Goal: Task Accomplishment & Management: Manage account settings

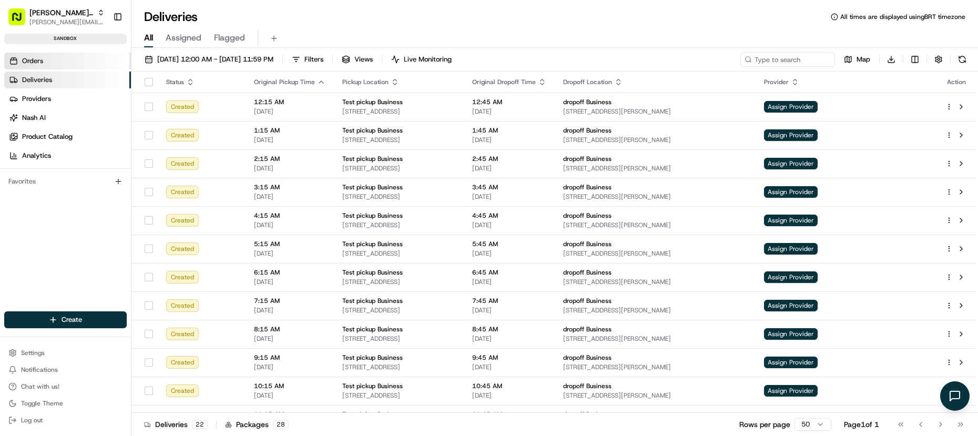
click at [68, 63] on link "Orders" at bounding box center [67, 61] width 127 height 17
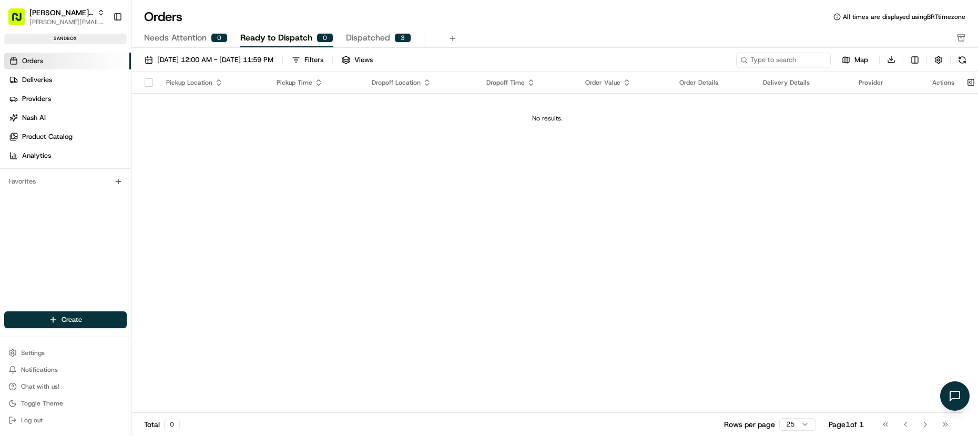
click at [355, 31] on button "Dispatched 3" at bounding box center [378, 38] width 65 height 18
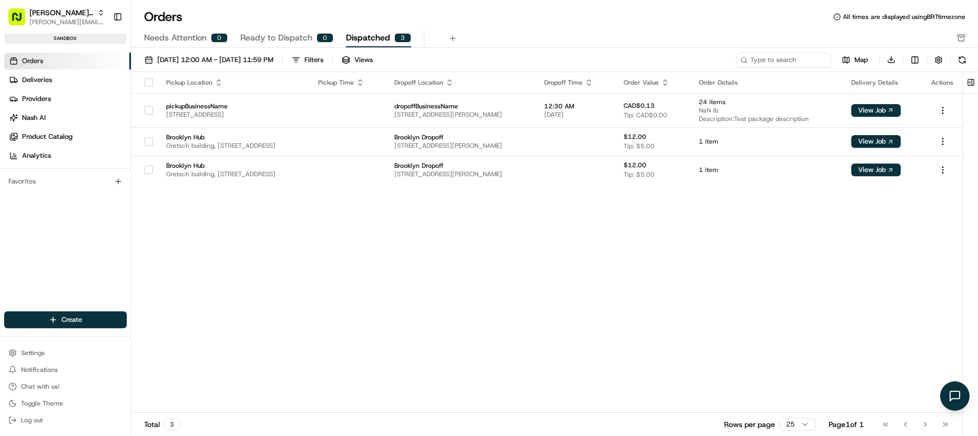
click at [190, 209] on div "Pickup Location Pickup Time Dropoff Location Dropoff Time Order Value Order Det…" at bounding box center [546, 242] width 831 height 341
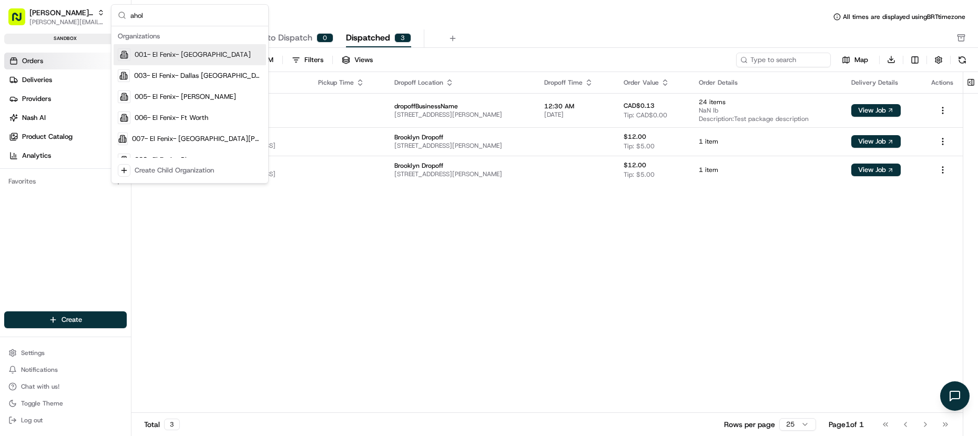
type input "ahold"
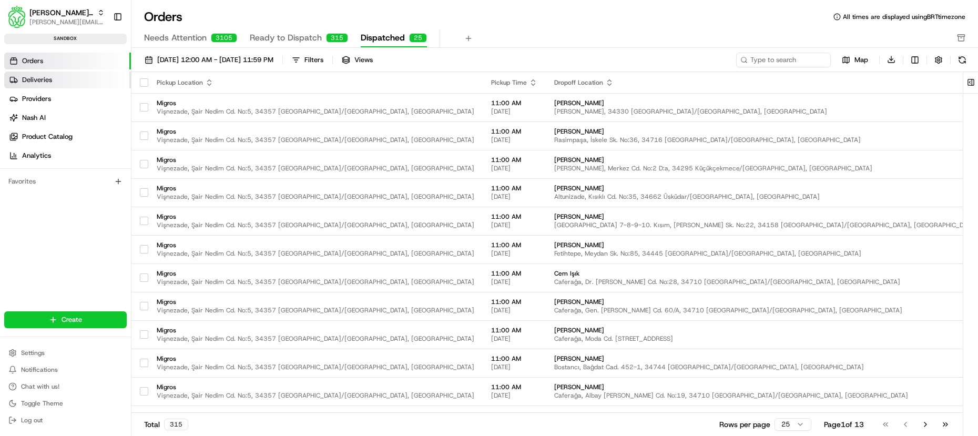
click at [63, 78] on link "Deliveries" at bounding box center [67, 79] width 127 height 17
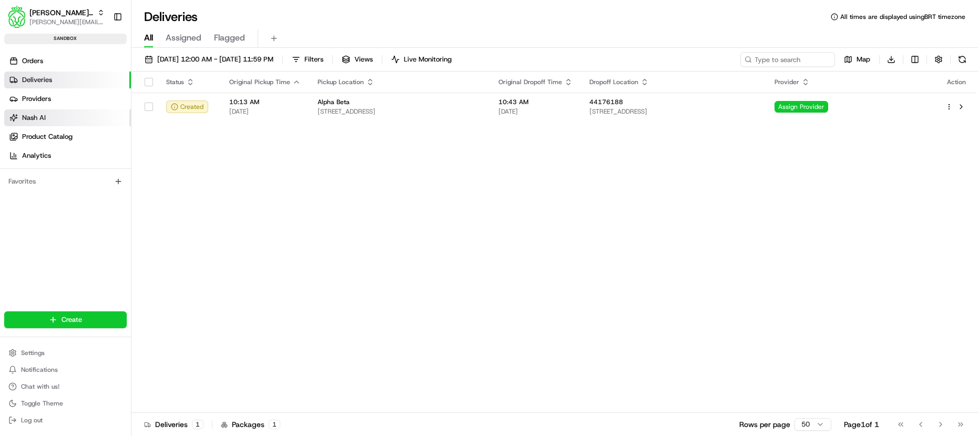
click at [79, 124] on link "Nash AI" at bounding box center [67, 117] width 127 height 17
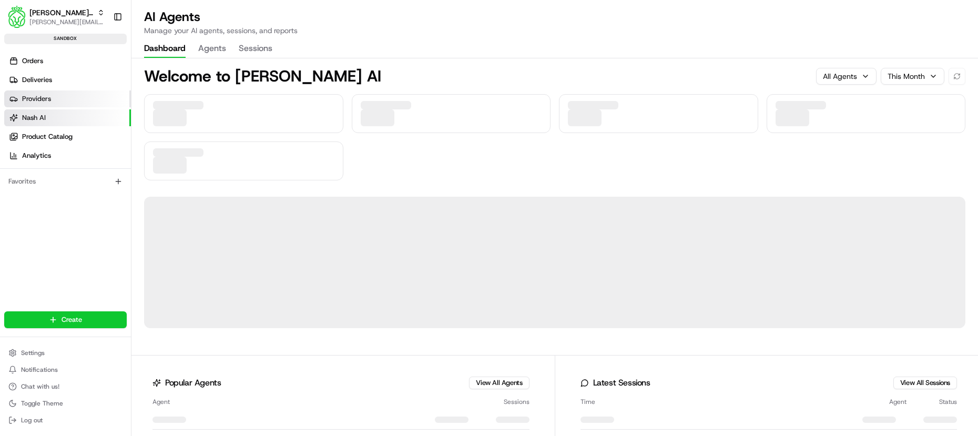
click at [69, 99] on link "Providers" at bounding box center [67, 98] width 127 height 17
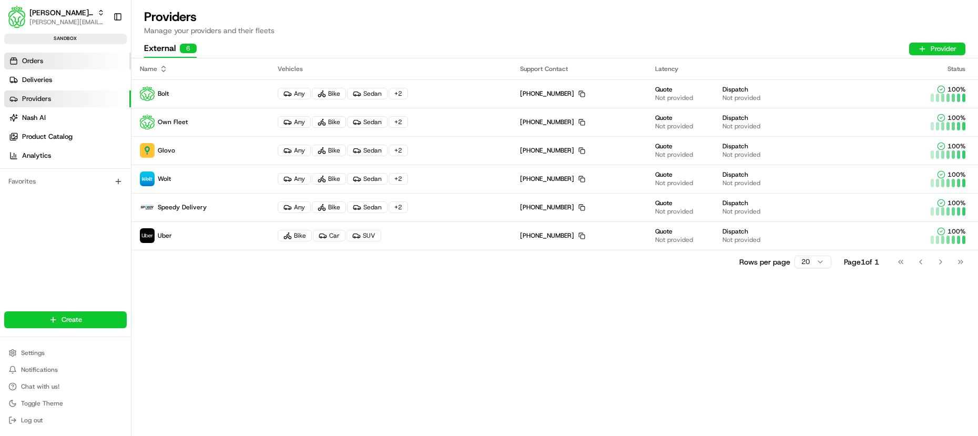
click at [59, 67] on link "Orders" at bounding box center [67, 61] width 127 height 17
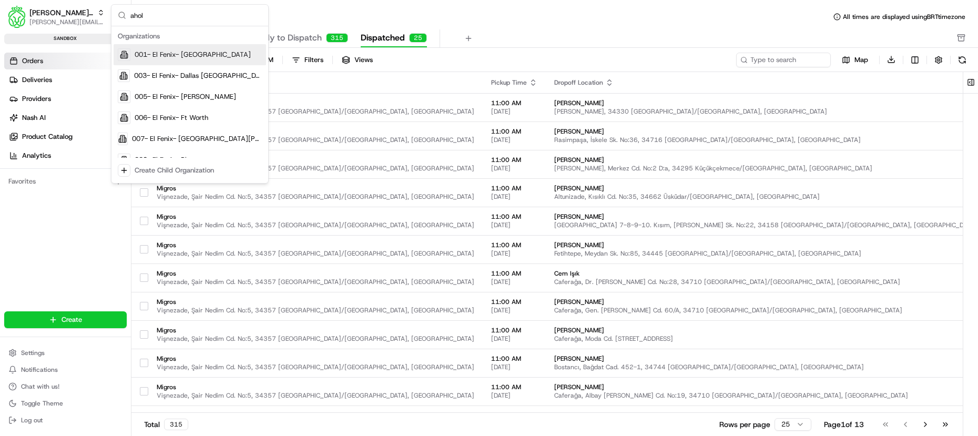
type input "ahold"
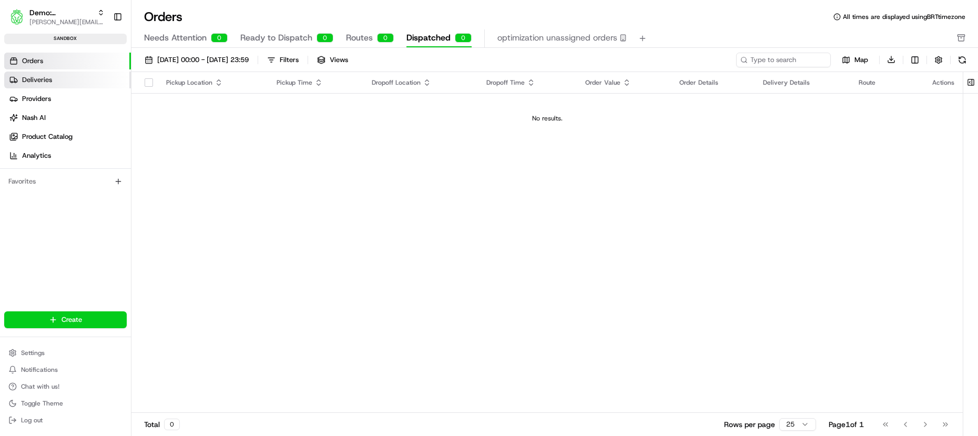
click at [50, 83] on span "Deliveries" at bounding box center [37, 79] width 30 height 9
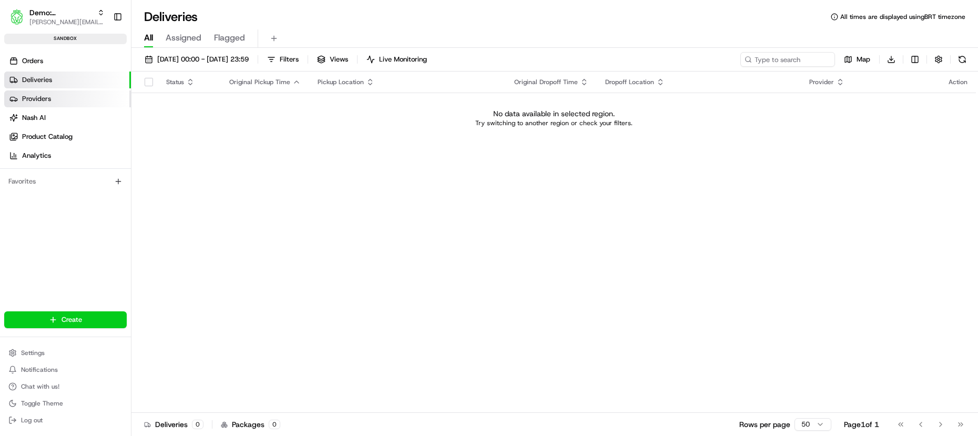
click at [54, 96] on link "Providers" at bounding box center [67, 98] width 127 height 17
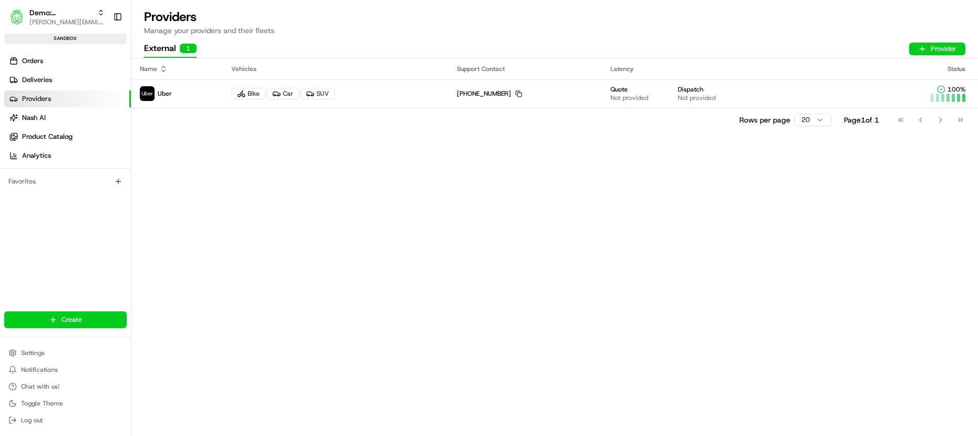
click at [56, 108] on ul "Orders Deliveries Providers Nash AI Product Catalog Analytics" at bounding box center [67, 108] width 127 height 111
click at [56, 76] on link "Deliveries" at bounding box center [67, 79] width 127 height 17
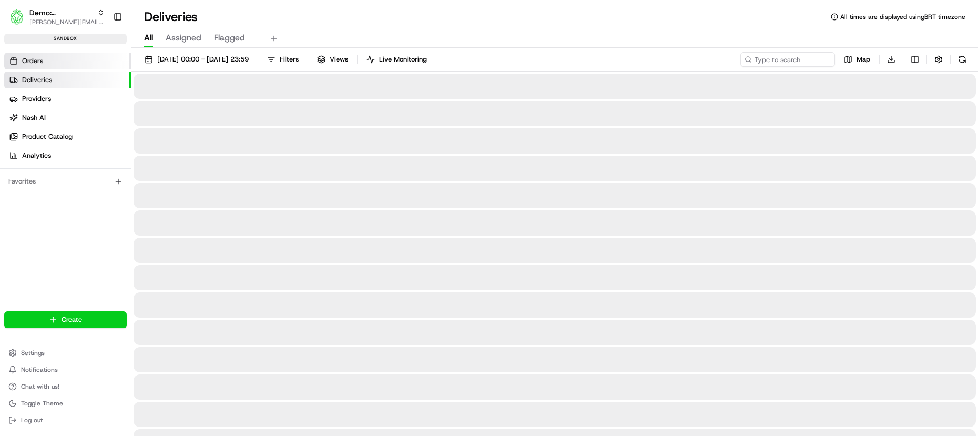
click at [54, 66] on link "Orders" at bounding box center [67, 61] width 127 height 17
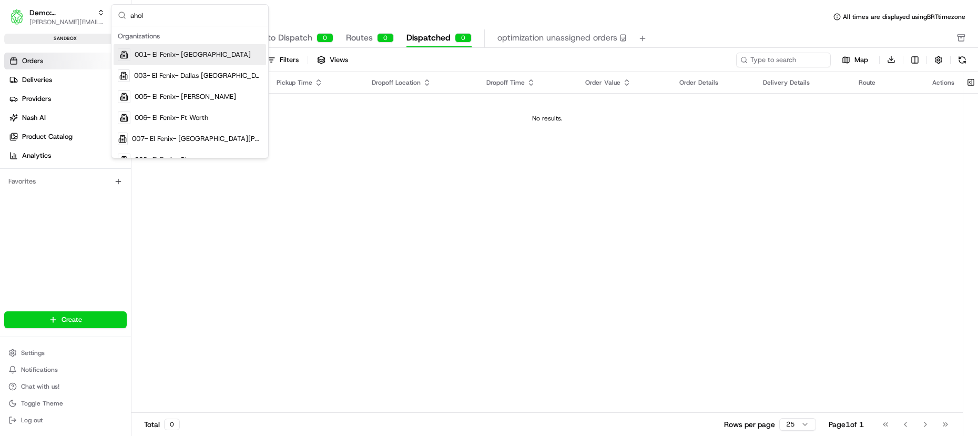
type input "ahold"
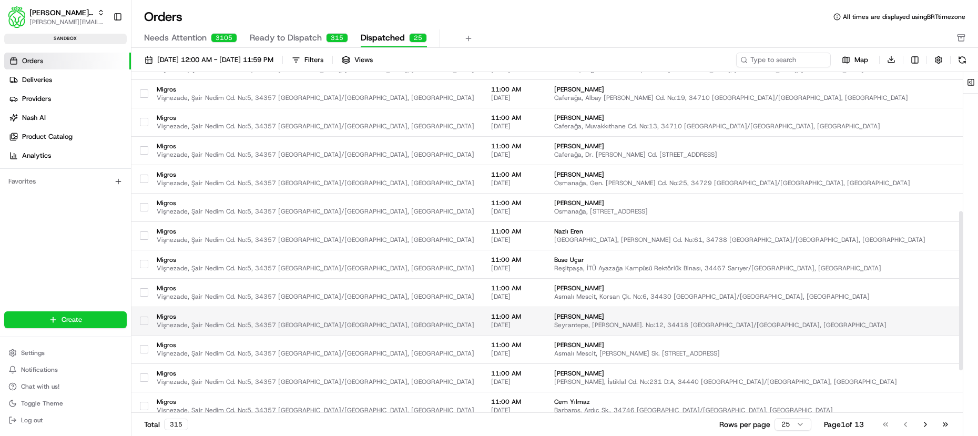
scroll to position [389, 0]
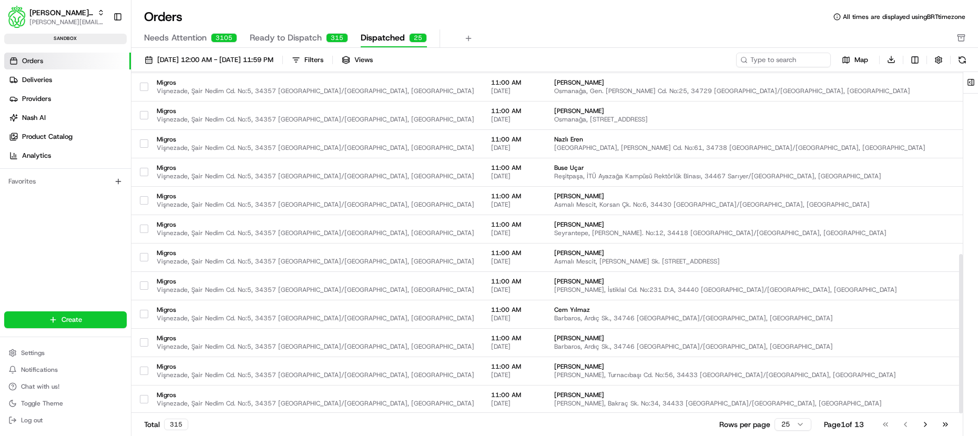
click at [77, 89] on ul "Orders Deliveries Providers Nash AI Product Catalog Analytics" at bounding box center [67, 108] width 127 height 111
click at [80, 80] on link "Deliveries" at bounding box center [67, 79] width 127 height 17
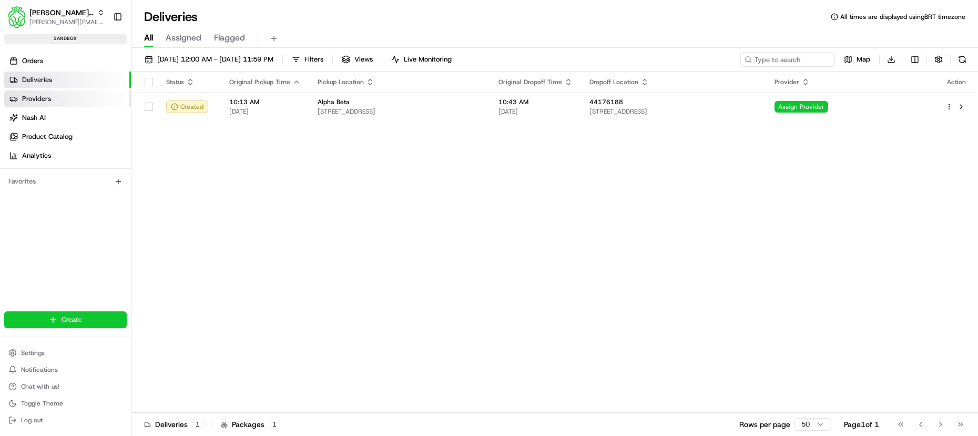
click at [70, 95] on link "Providers" at bounding box center [67, 98] width 127 height 17
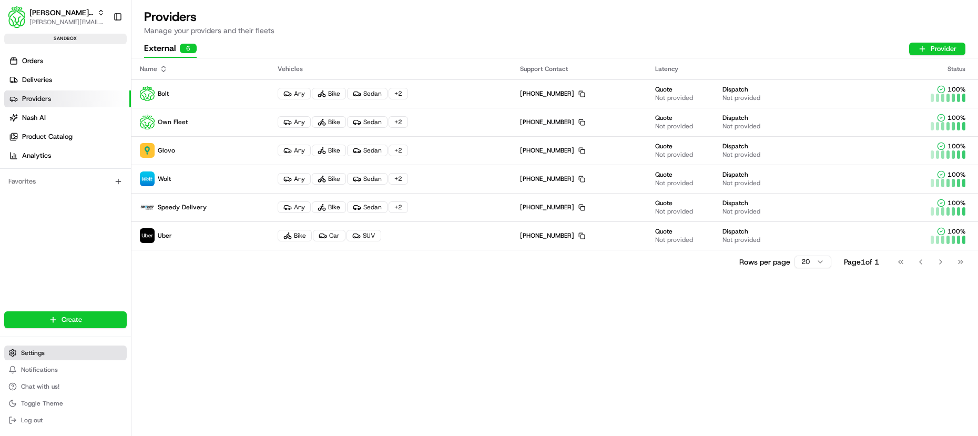
click at [54, 354] on button "Settings" at bounding box center [65, 352] width 122 height 15
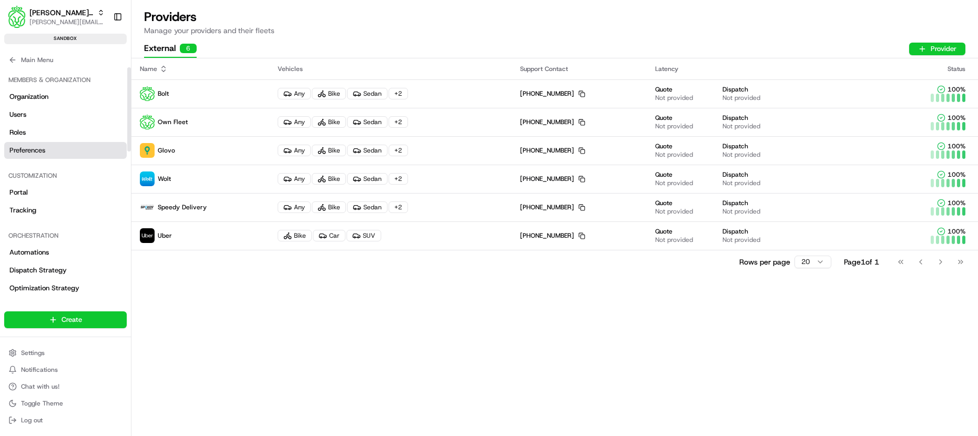
click at [53, 146] on link "Preferences" at bounding box center [65, 150] width 122 height 17
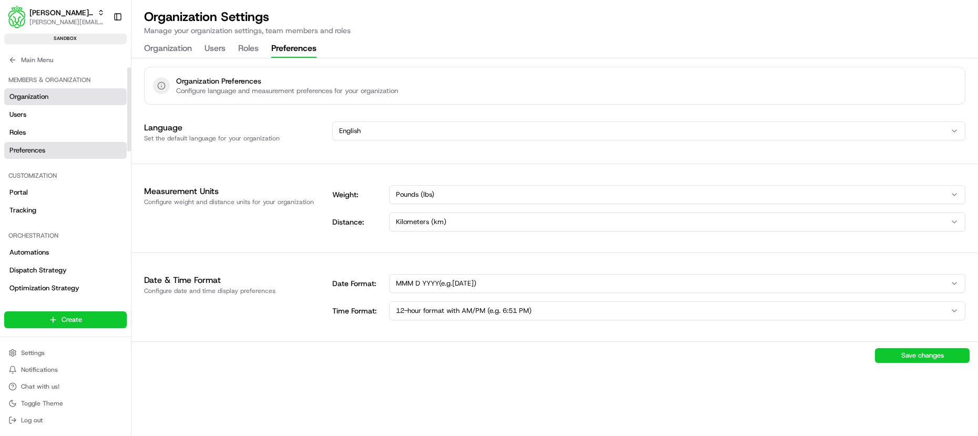
click at [58, 95] on link "Organization" at bounding box center [65, 96] width 122 height 17
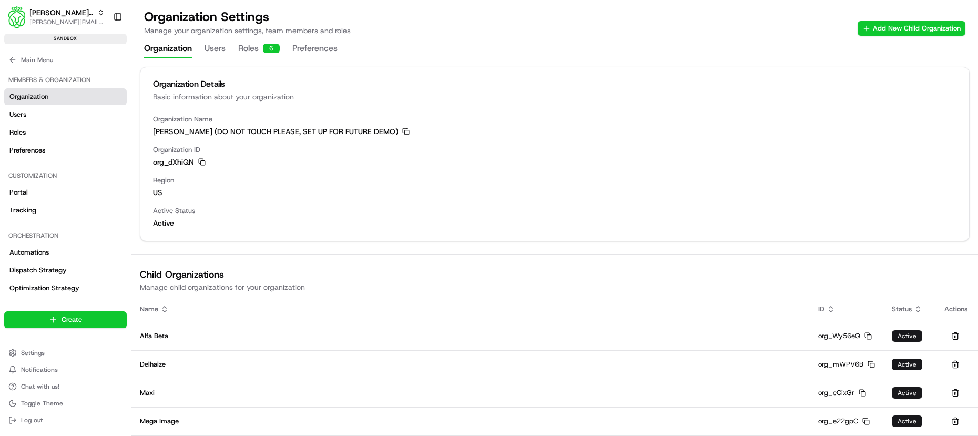
click at [228, 51] on div "Organization Users Roles 6 Preferences" at bounding box center [240, 49] width 193 height 18
drag, startPoint x: 170, startPoint y: 184, endPoint x: 153, endPoint y: 167, distance: 24.5
click at [153, 167] on div "Organization Name Ahold Delhaize (DO NOT TOUCH PLEASE, SET UP FOR FUTURE DEMO) …" at bounding box center [554, 178] width 828 height 126
click at [184, 203] on div "Organization Name Ahold Delhaize (DO NOT TOUCH PLEASE, SET UP FOR FUTURE DEMO) …" at bounding box center [554, 178] width 828 height 126
drag, startPoint x: 179, startPoint y: 199, endPoint x: 145, endPoint y: 169, distance: 46.2
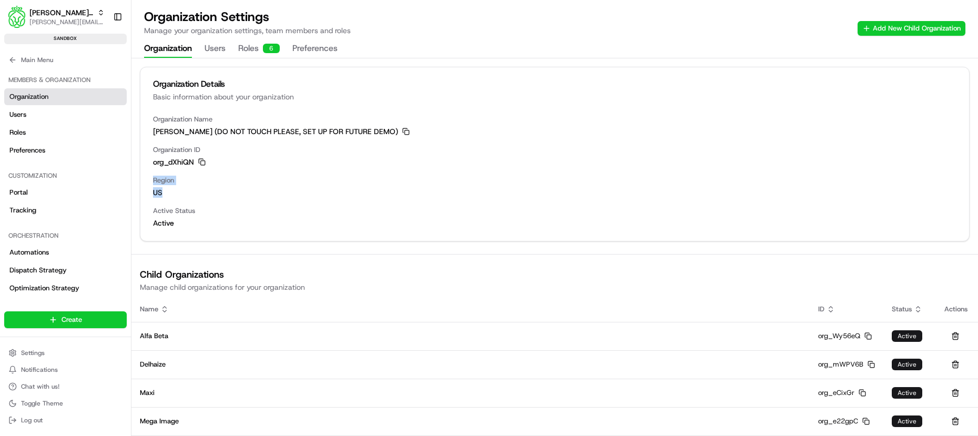
click at [145, 169] on div "Organization Name Ahold Delhaize (DO NOT TOUCH PLEASE, SET UP FOR FUTURE DEMO) …" at bounding box center [554, 178] width 828 height 126
click at [192, 188] on span "us" at bounding box center [554, 192] width 803 height 11
click at [191, 188] on span "us" at bounding box center [554, 192] width 803 height 11
click at [307, 48] on button "Preferences" at bounding box center [314, 49] width 45 height 18
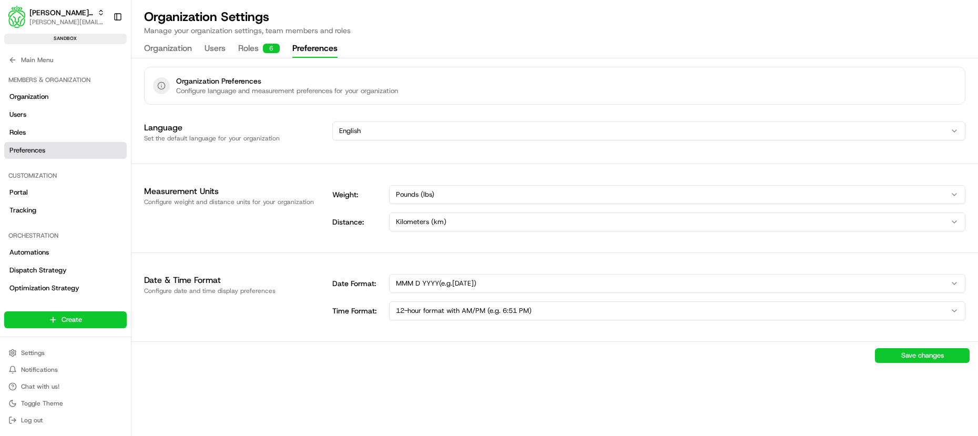
click at [340, 131] on html "Ahold Delhaize (DO NOT TOUCH PLEASE, SET UP FOR FUTURE DEMO) lucas@usenash.com …" at bounding box center [489, 218] width 978 height 436
click at [356, 136] on html "Ahold Delhaize (DO NOT TOUCH PLEASE, SET UP FOR FUTURE DEMO) lucas@usenash.com …" at bounding box center [489, 218] width 978 height 436
click at [353, 129] on html "Ahold Delhaize (DO NOT TOUCH PLEASE, SET UP FOR FUTURE DEMO) lucas@usenash.com …" at bounding box center [489, 218] width 978 height 436
click at [302, 147] on div "Language Set the default language for your organization Spanish" at bounding box center [554, 132] width 846 height 38
click at [364, 136] on html "Ahold Delhaize (DO NOT TOUCH PLEASE, SET UP FOR FUTURE DEMO) lucas@usenash.com …" at bounding box center [489, 218] width 978 height 436
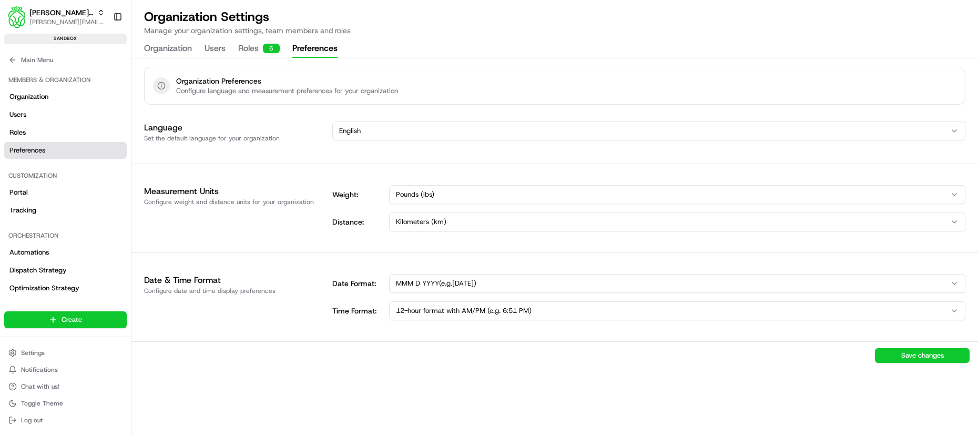
click at [235, 146] on div "Language Set the default language for your organization English" at bounding box center [554, 132] width 846 height 38
click at [205, 39] on div "Organization Settings Manage your organization settings, team members and roles…" at bounding box center [554, 32] width 846 height 49
click at [209, 47] on button "Users" at bounding box center [214, 49] width 21 height 18
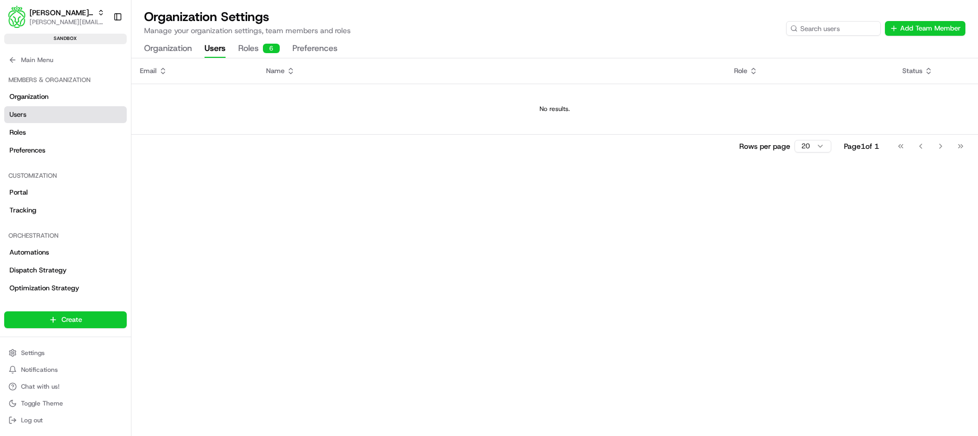
click at [140, 47] on div "Organization Settings Manage your organization settings, team members and roles…" at bounding box center [554, 32] width 846 height 49
click at [173, 49] on button "Organization" at bounding box center [168, 49] width 48 height 18
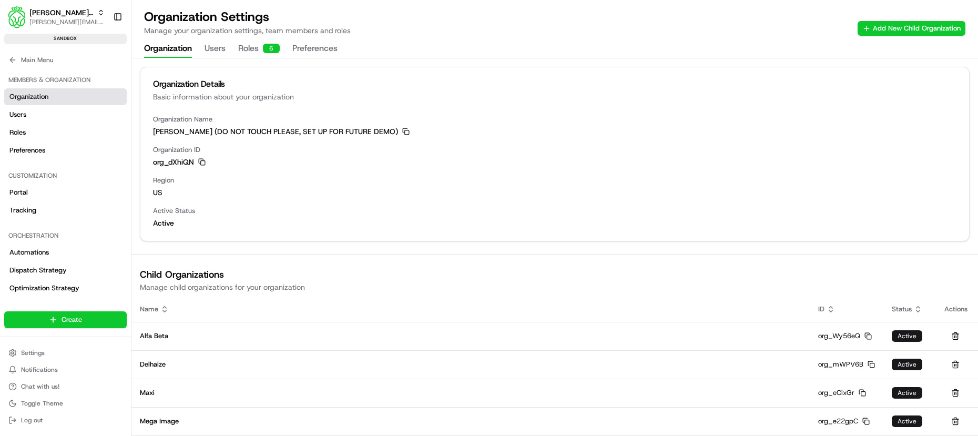
click at [290, 52] on div "Organization Users Roles 6 Preferences" at bounding box center [240, 49] width 193 height 18
click at [311, 46] on button "Preferences" at bounding box center [314, 49] width 45 height 18
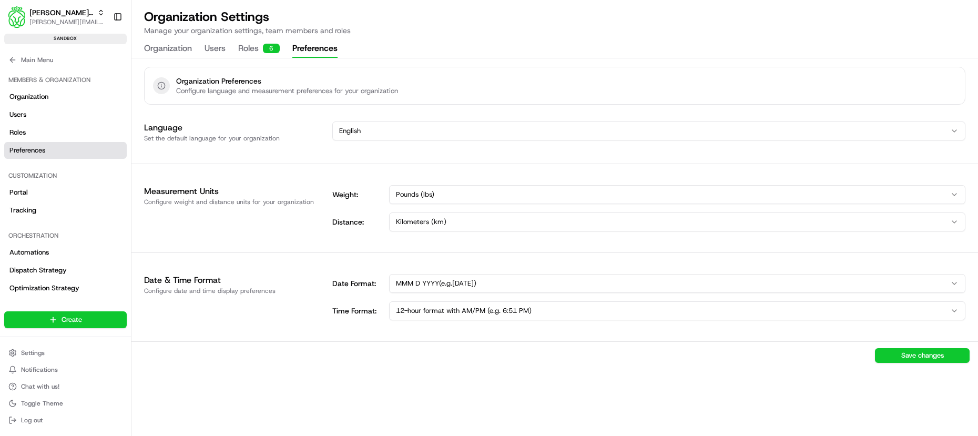
click at [224, 138] on div "Set the default language for your organization" at bounding box center [232, 138] width 176 height 8
click at [235, 124] on h1 "Language" at bounding box center [232, 127] width 176 height 13
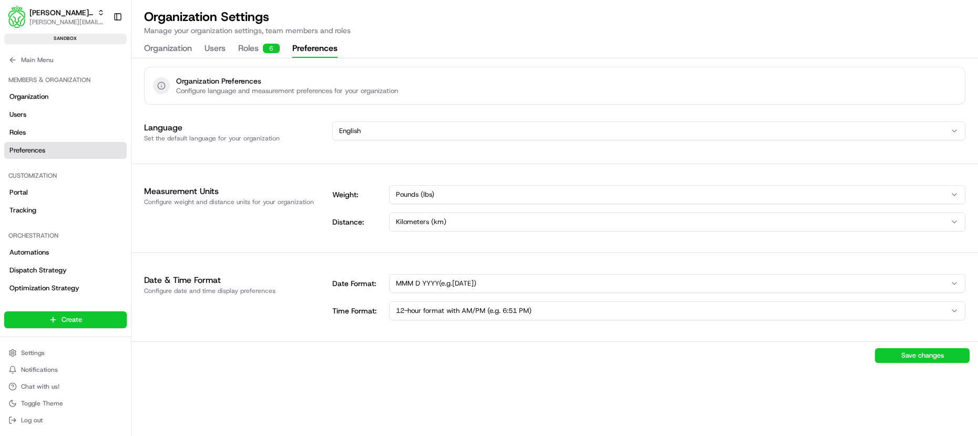
click at [218, 88] on p "Configure language and measurement preferences for your organization" at bounding box center [287, 90] width 222 height 9
click at [260, 130] on h1 "Language" at bounding box center [232, 127] width 176 height 13
click at [245, 47] on button "Roles 6" at bounding box center [259, 49] width 42 height 18
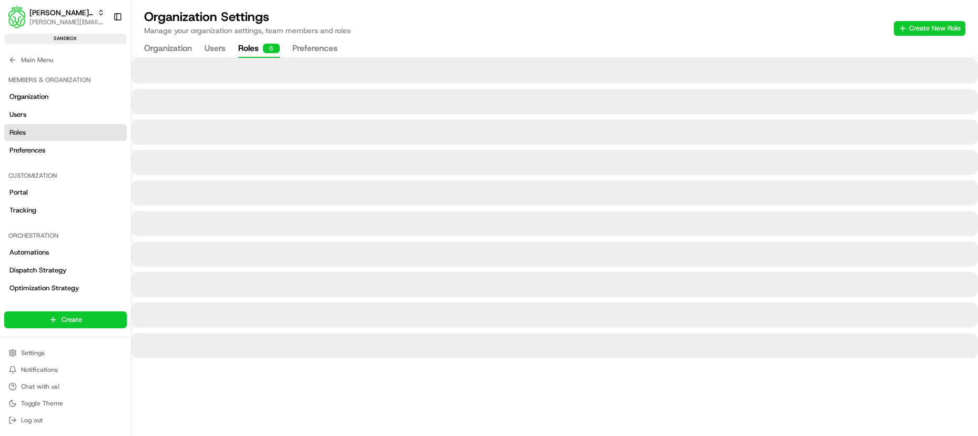
click at [210, 59] on div at bounding box center [554, 70] width 846 height 25
click at [211, 53] on button "Users" at bounding box center [214, 49] width 21 height 18
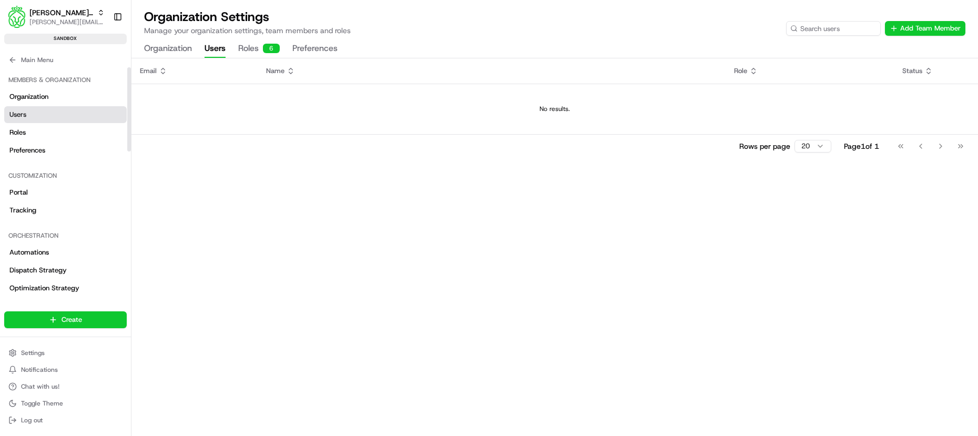
click at [53, 106] on link "Users" at bounding box center [65, 114] width 122 height 17
click at [48, 142] on link "Preferences" at bounding box center [65, 150] width 122 height 17
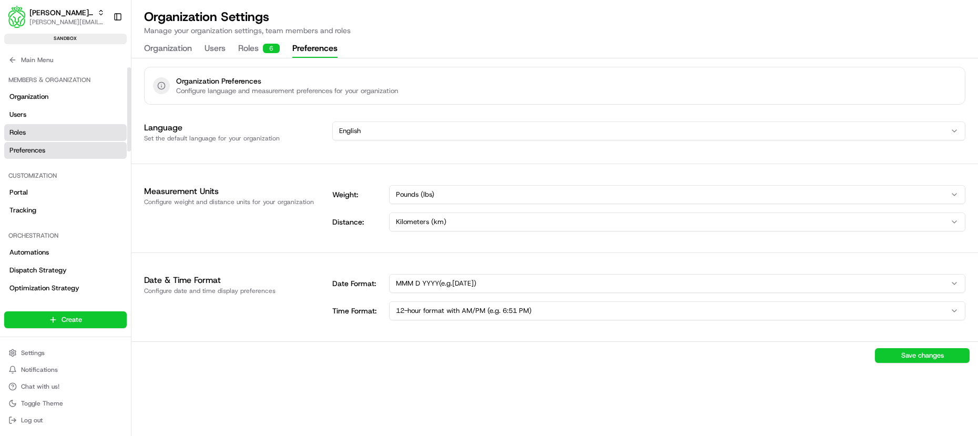
click at [48, 131] on link "Roles" at bounding box center [65, 132] width 122 height 17
click at [300, 50] on button "Preferences" at bounding box center [314, 49] width 45 height 18
click at [102, 112] on link "Users" at bounding box center [65, 114] width 122 height 17
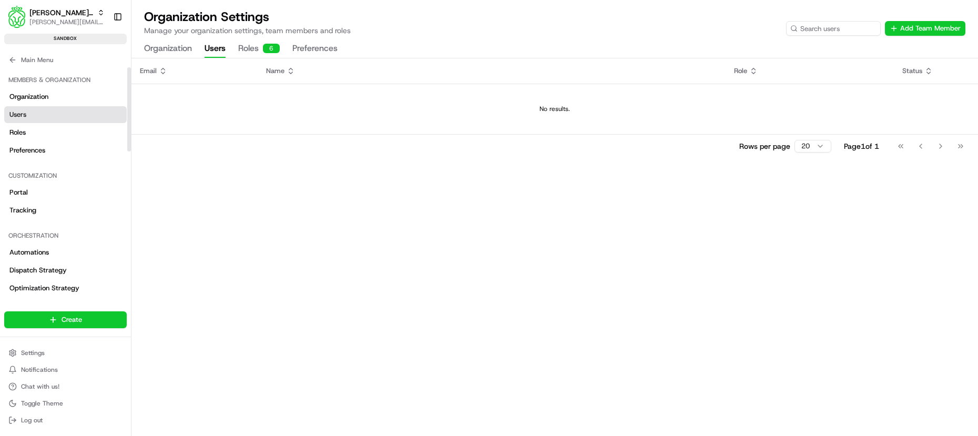
click at [203, 137] on div "Rows per page 20 Page 1 of 1 Go to first page Go to previous page Go to next pa…" at bounding box center [554, 146] width 846 height 24
click at [51, 133] on link "Roles" at bounding box center [65, 132] width 122 height 17
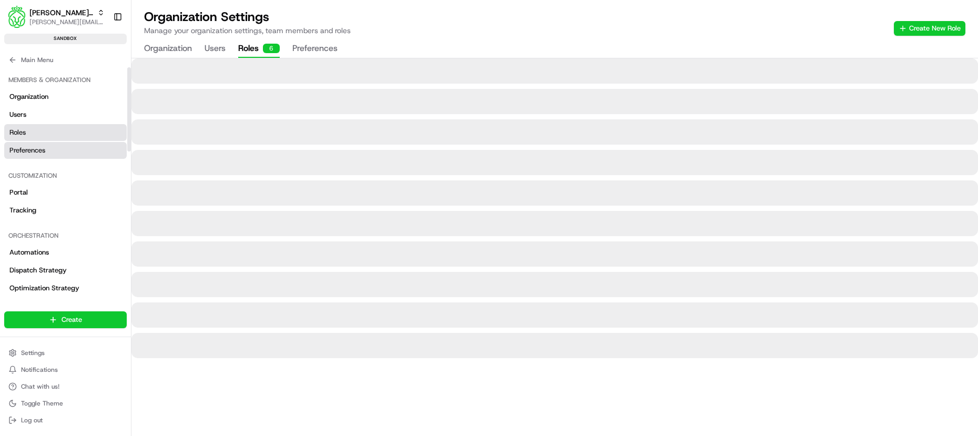
click at [48, 146] on link "Preferences" at bounding box center [65, 150] width 122 height 17
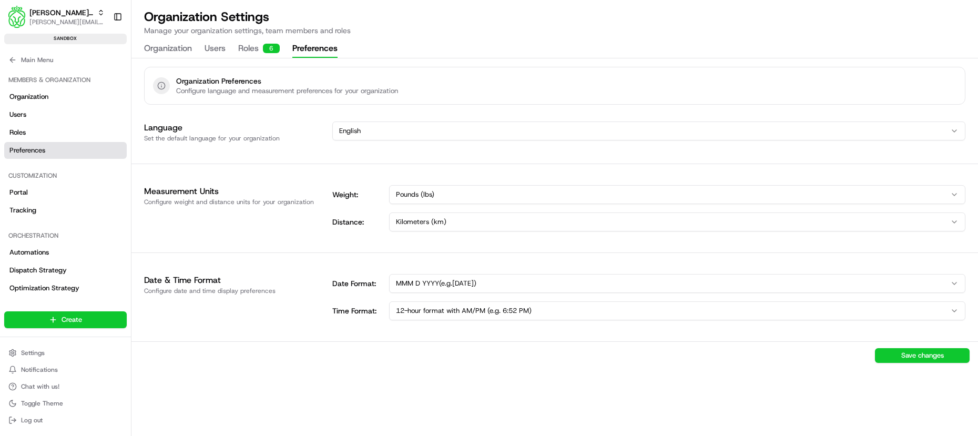
click at [183, 171] on div "Language Set the default language for your organization English Measurement Uni…" at bounding box center [554, 241] width 846 height 256
click at [24, 58] on span "Main Menu" at bounding box center [37, 60] width 32 height 8
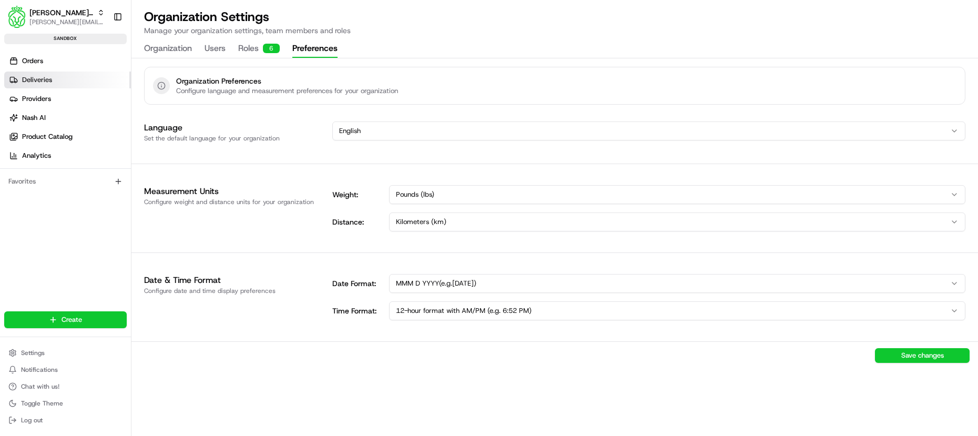
click at [29, 75] on span "Deliveries" at bounding box center [37, 79] width 30 height 9
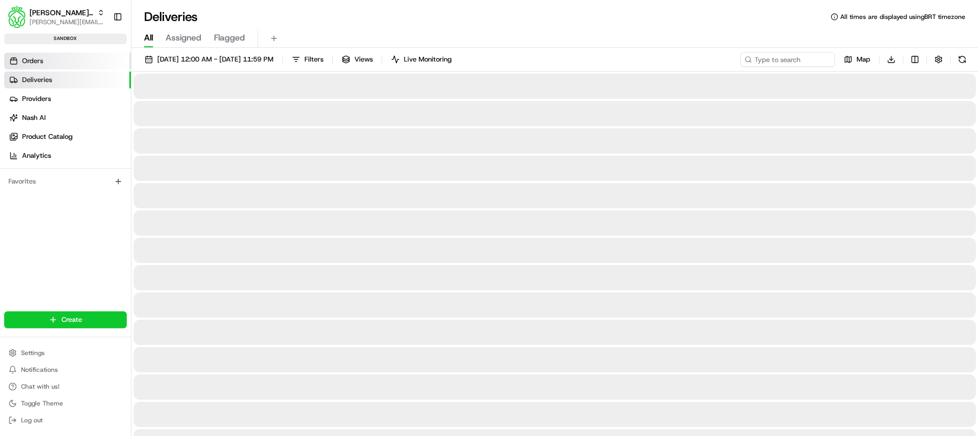
click at [32, 66] on link "Orders" at bounding box center [67, 61] width 127 height 17
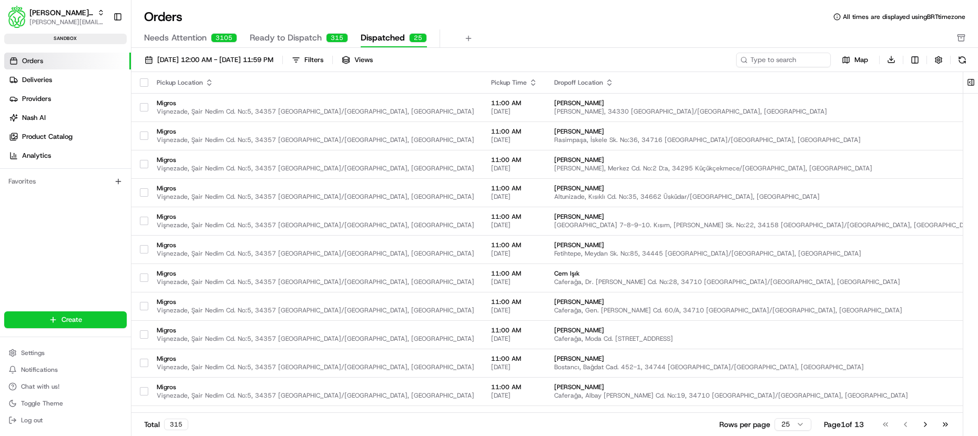
click at [194, 91] on th "Pickup Location" at bounding box center [315, 82] width 334 height 21
click at [194, 93] on td "Migros Vişnezade, Şair Nedim Cd. No:5, 34357 Beşiktaş/İstanbul, Türkiye" at bounding box center [315, 107] width 334 height 28
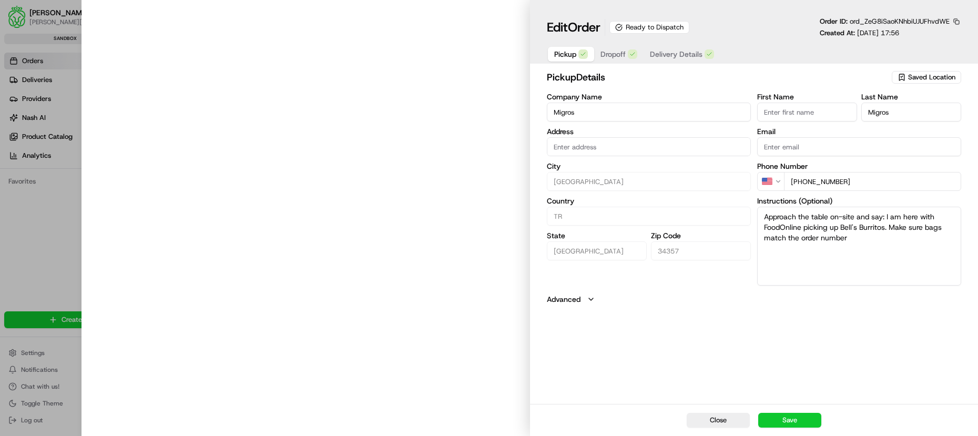
type input "Vişnezade, Şair Nedim Cd. No:5, 34357, Beşiktaş/İstanbul, Türkiye"
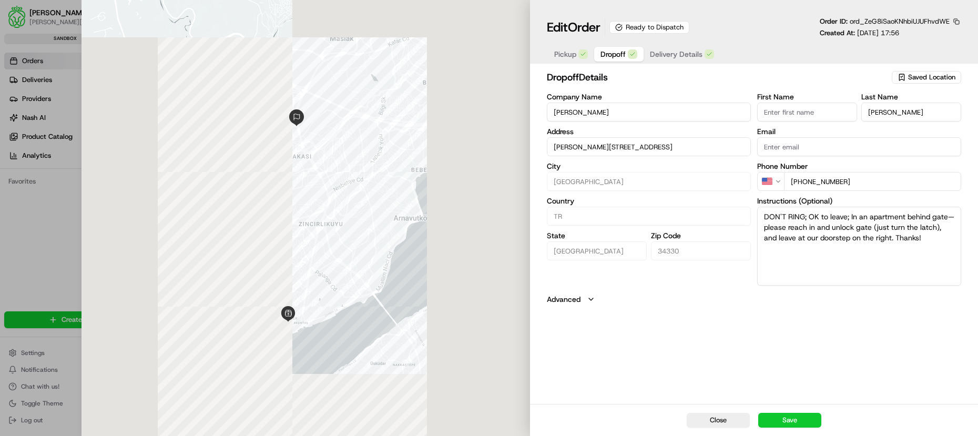
click at [614, 56] on span "Dropoff" at bounding box center [612, 54] width 25 height 11
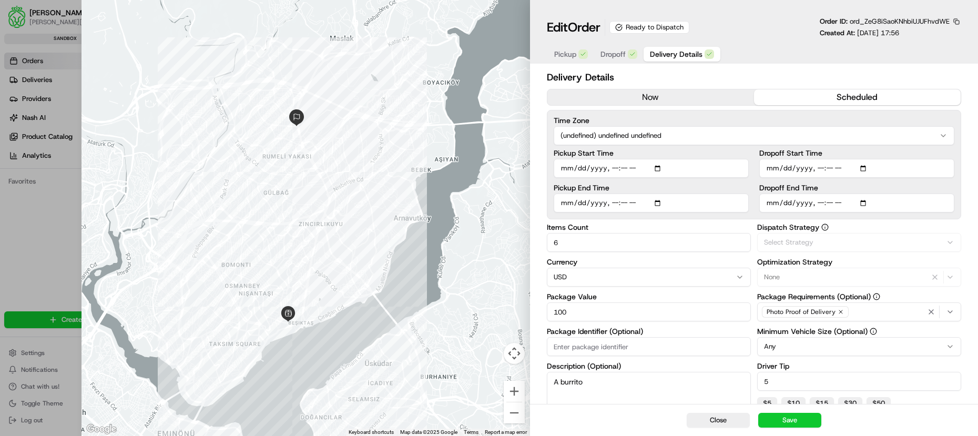
click at [652, 58] on span "Delivery Details" at bounding box center [676, 54] width 53 height 11
click at [593, 281] on button "USD" at bounding box center [649, 277] width 204 height 19
click at [588, 278] on button "USD" at bounding box center [649, 277] width 204 height 19
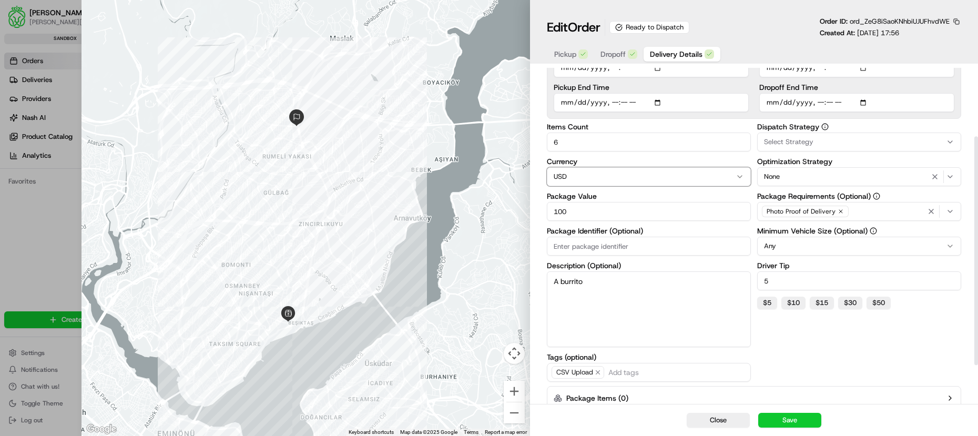
scroll to position [156, 0]
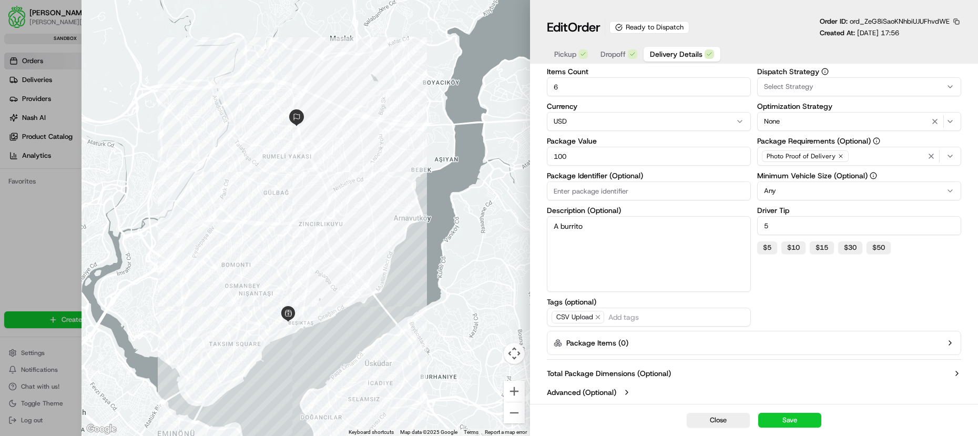
click at [48, 230] on div at bounding box center [489, 218] width 978 height 436
type input "1"
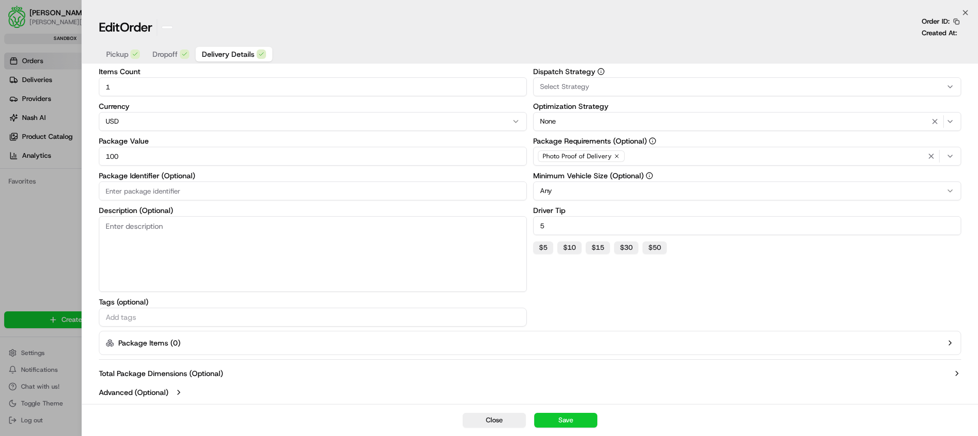
scroll to position [47, 0]
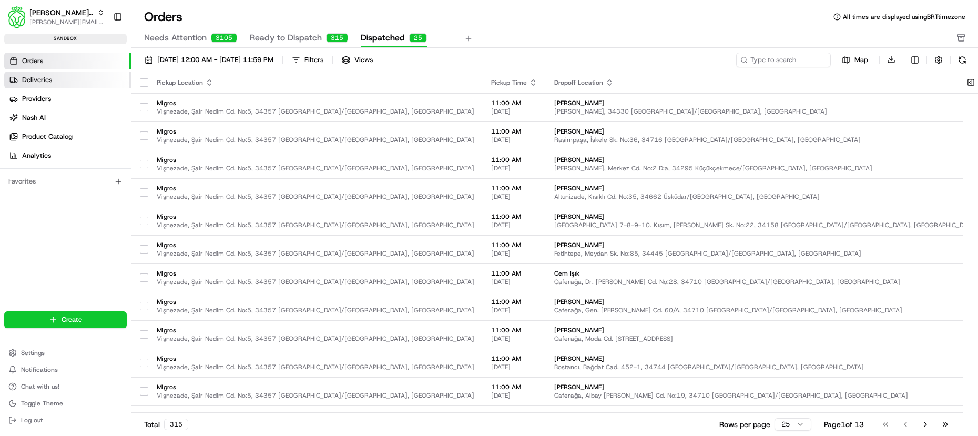
click at [63, 87] on link "Deliveries" at bounding box center [67, 79] width 127 height 17
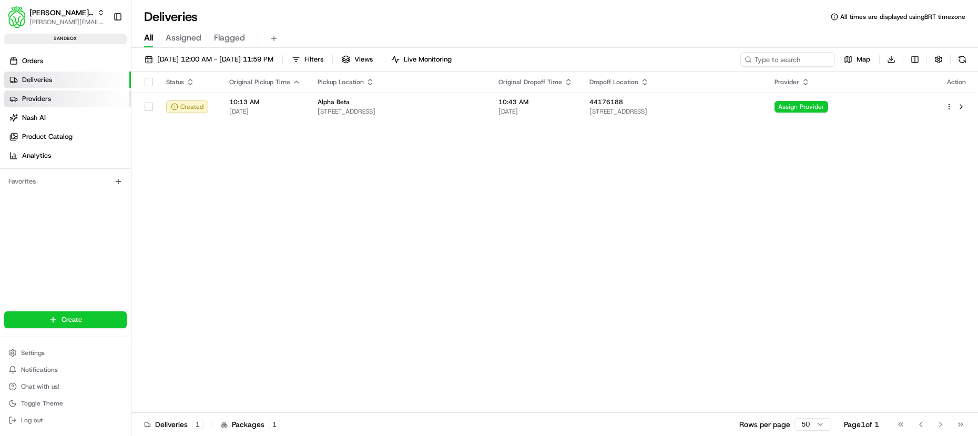
click at [44, 93] on link "Providers" at bounding box center [67, 98] width 127 height 17
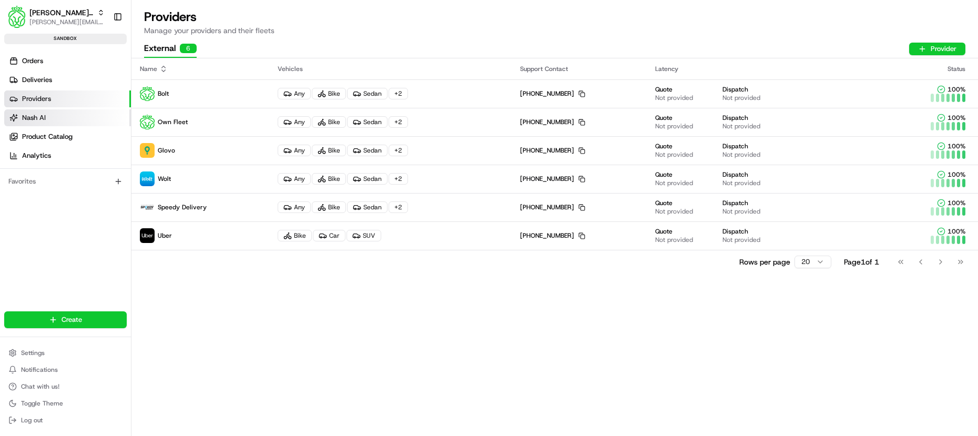
click at [65, 115] on link "Nash AI" at bounding box center [67, 117] width 127 height 17
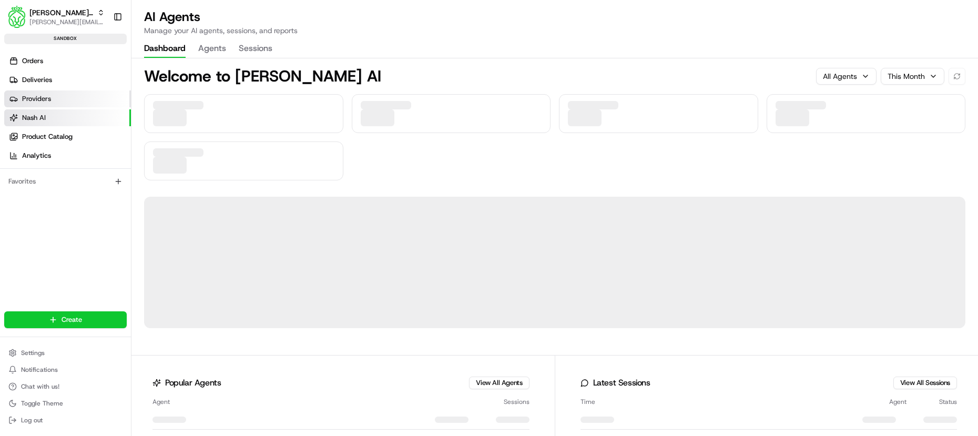
click at [65, 96] on link "Providers" at bounding box center [67, 98] width 127 height 17
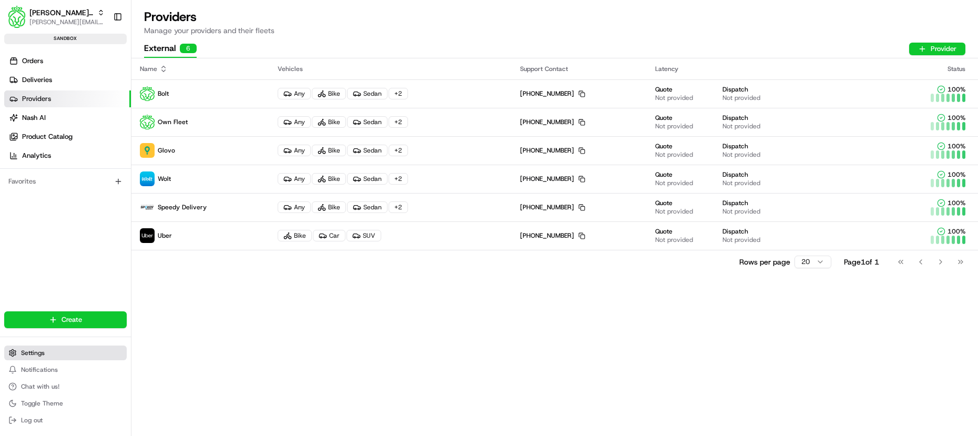
click at [53, 348] on button "Settings" at bounding box center [65, 352] width 122 height 15
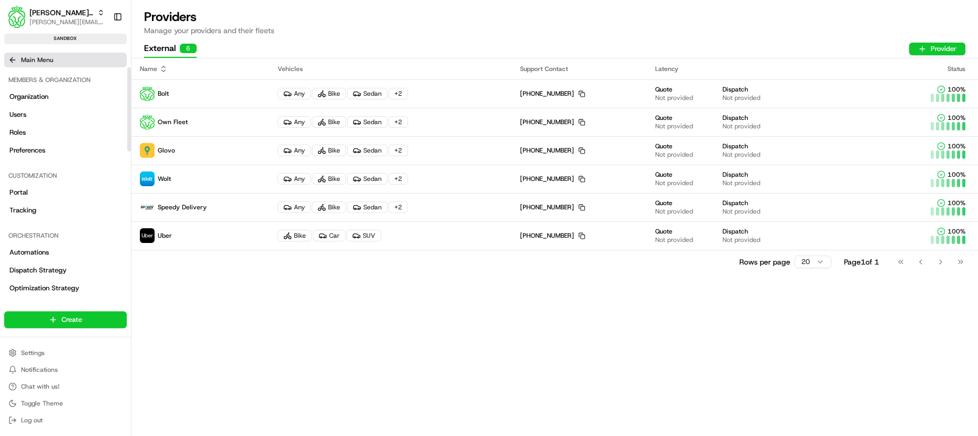
click at [18, 64] on button "Main Menu" at bounding box center [65, 60] width 122 height 15
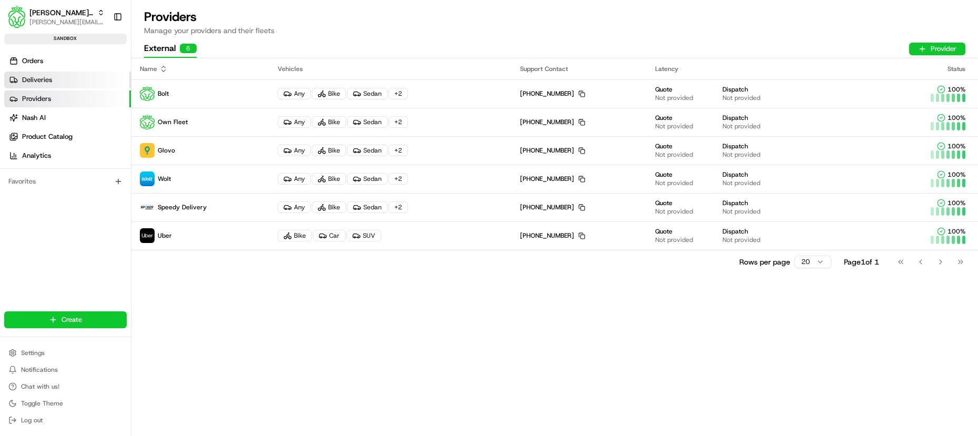
click at [76, 85] on link "Deliveries" at bounding box center [67, 79] width 127 height 17
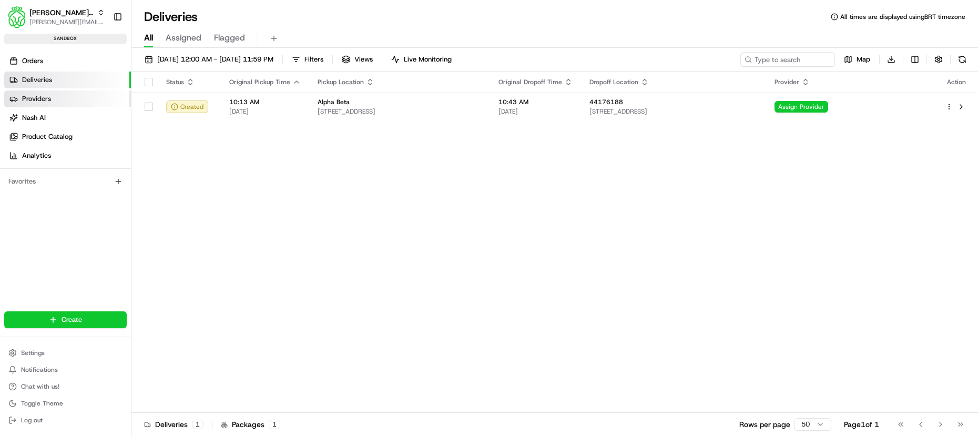
click at [75, 94] on link "Providers" at bounding box center [67, 98] width 127 height 17
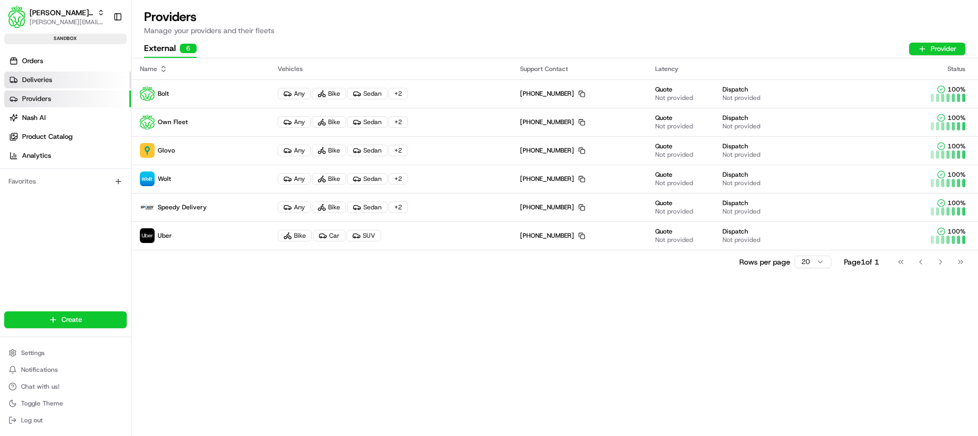
click at [74, 84] on link "Deliveries" at bounding box center [67, 79] width 127 height 17
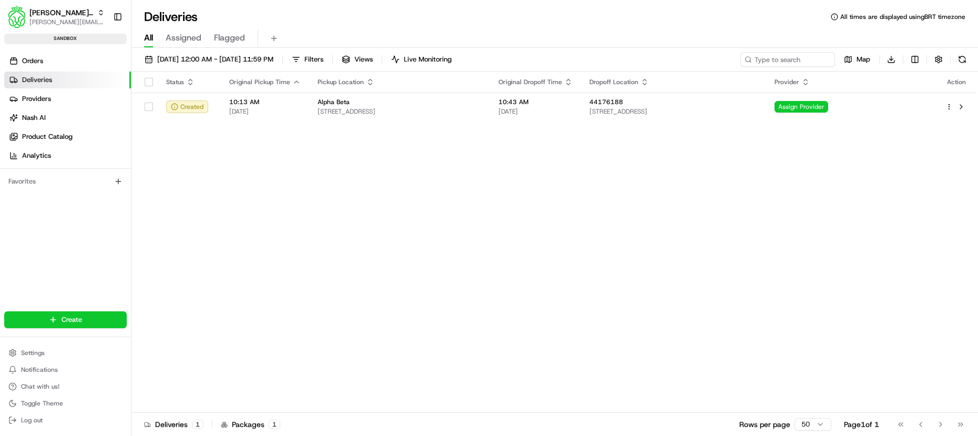
click at [77, 69] on ul "Orders Deliveries Providers Nash AI Product Catalog Analytics" at bounding box center [67, 108] width 127 height 111
click at [77, 67] on link "Orders" at bounding box center [67, 61] width 127 height 17
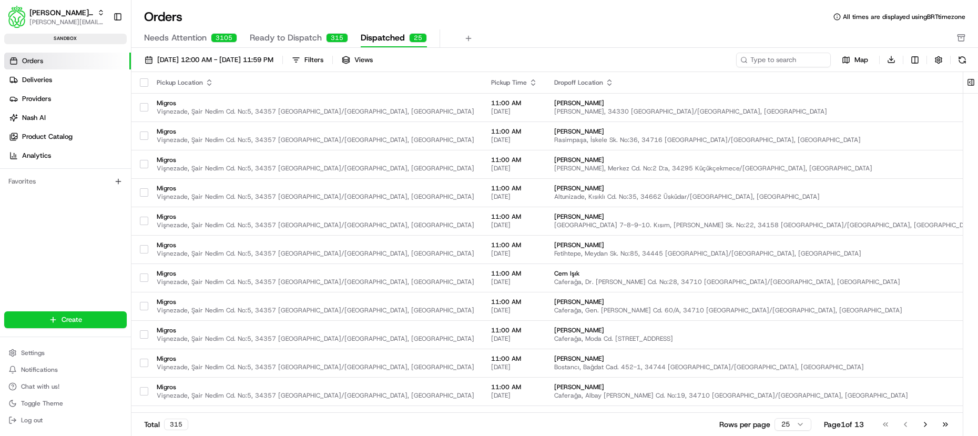
click at [100, 68] on link "Orders" at bounding box center [67, 61] width 127 height 17
click at [97, 71] on link "Deliveries" at bounding box center [67, 79] width 127 height 17
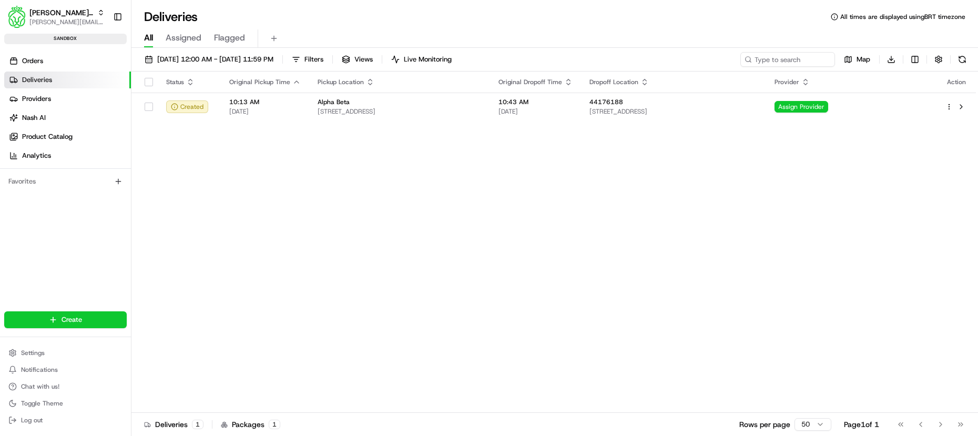
click at [97, 71] on link "Deliveries" at bounding box center [67, 79] width 127 height 17
click at [102, 66] on link "Orders" at bounding box center [67, 61] width 127 height 17
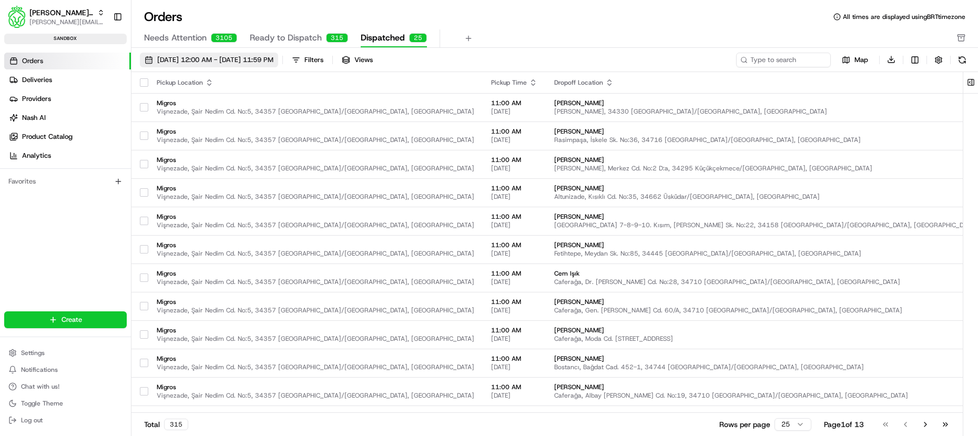
click at [202, 59] on span "Aug 1 2025 12:00 AM - Aug 31 2025 11:59 PM" at bounding box center [215, 59] width 116 height 9
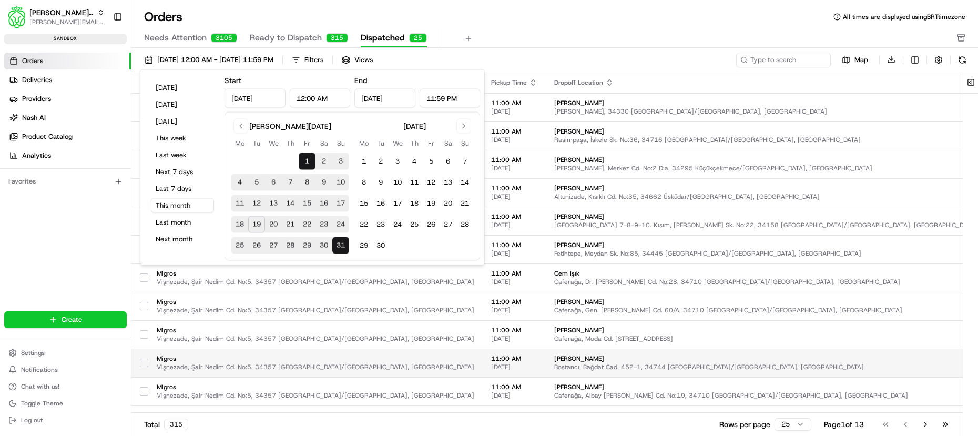
click at [228, 349] on td "Migros Vişnezade, Şair Nedim Cd. No:5, 34357 Beşiktaş/İstanbul, Türkiye" at bounding box center [315, 362] width 334 height 28
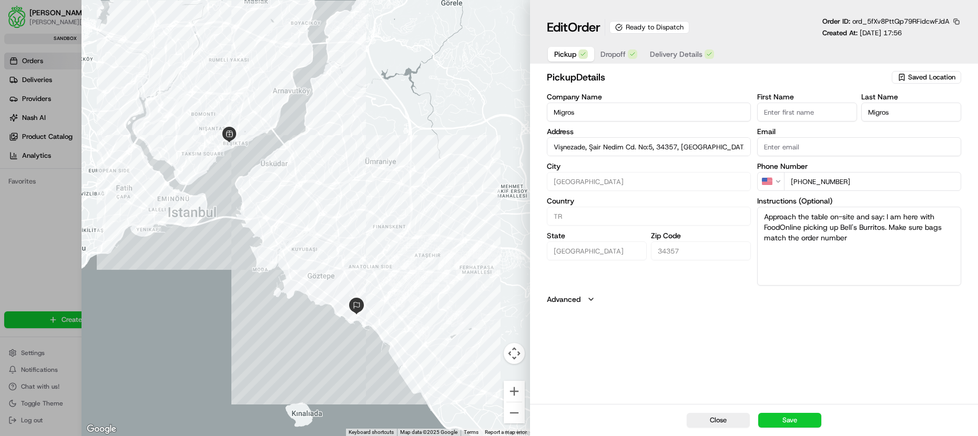
click at [60, 127] on div at bounding box center [489, 218] width 978 height 436
type input "+1"
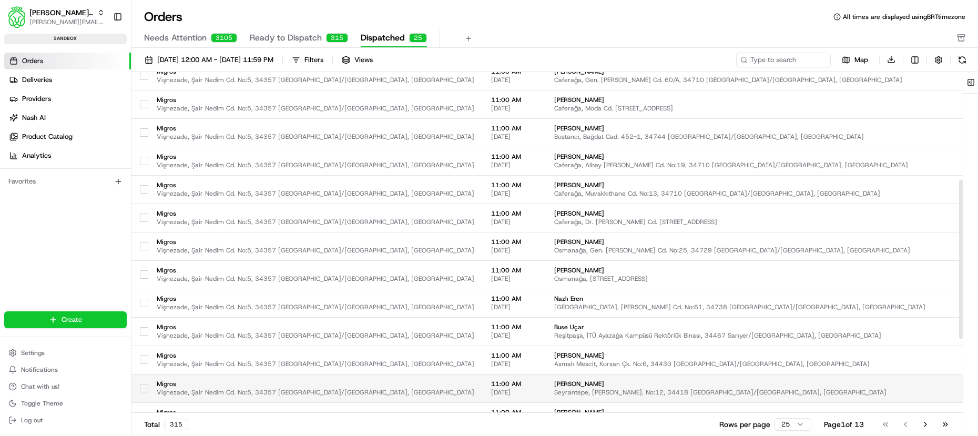
scroll to position [389, 0]
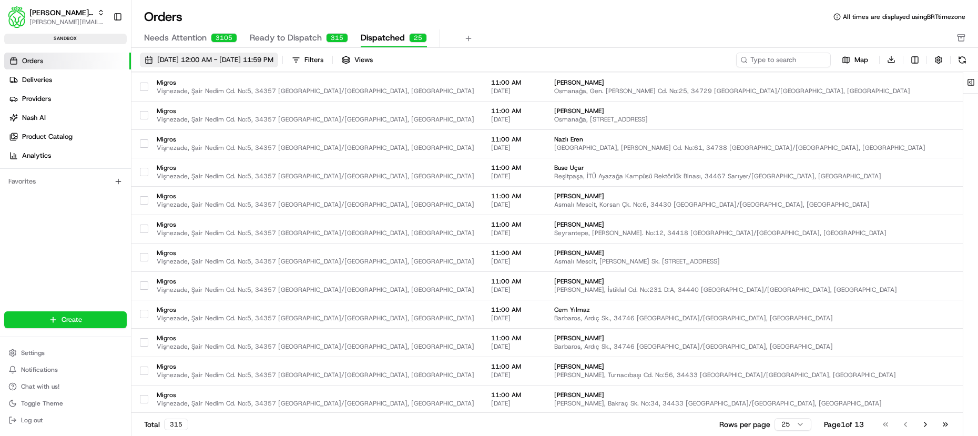
click at [268, 59] on span "Aug 1 2025 12:00 AM - Aug 31 2025 11:59 PM" at bounding box center [215, 59] width 116 height 9
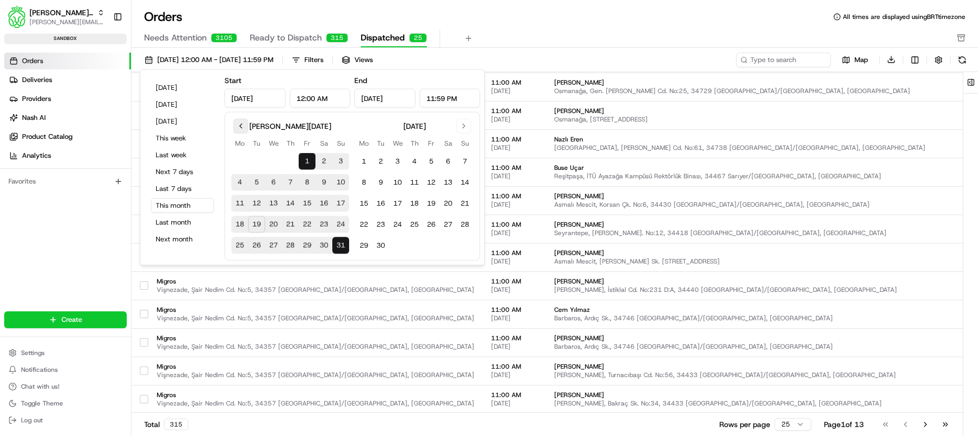
click at [239, 129] on button "Go to previous month" at bounding box center [240, 126] width 15 height 15
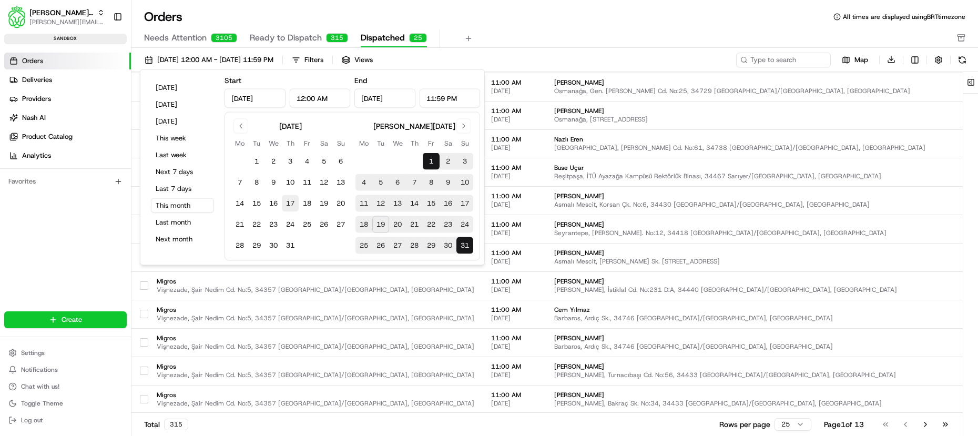
click at [295, 198] on button "17" at bounding box center [290, 203] width 17 height 17
type input "Jul 17, 2025"
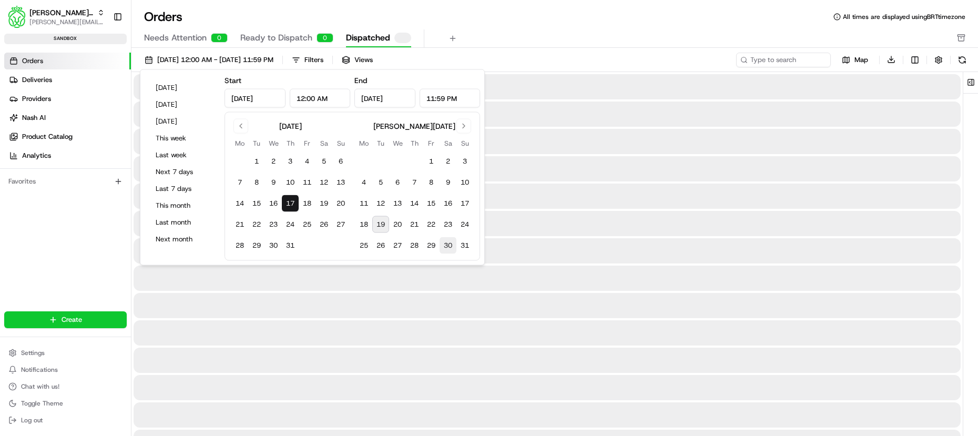
click at [448, 248] on button "30" at bounding box center [447, 245] width 17 height 17
type input "Aug 30, 2025"
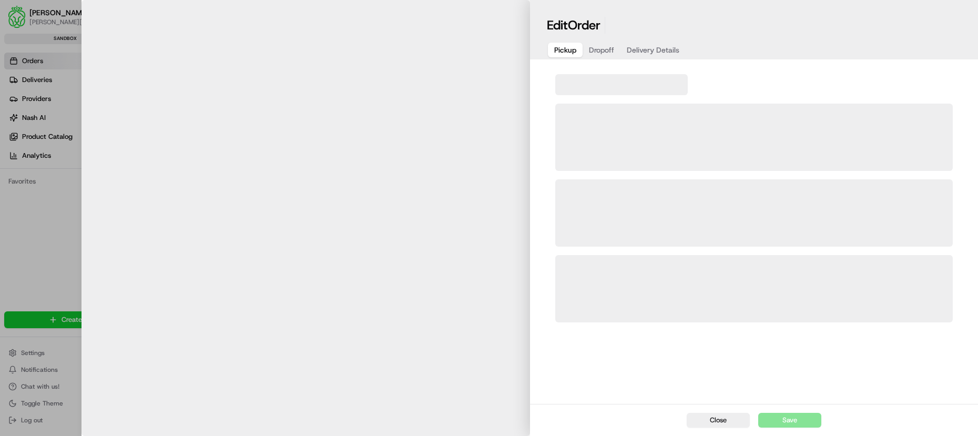
click at [54, 268] on div at bounding box center [489, 218] width 978 height 436
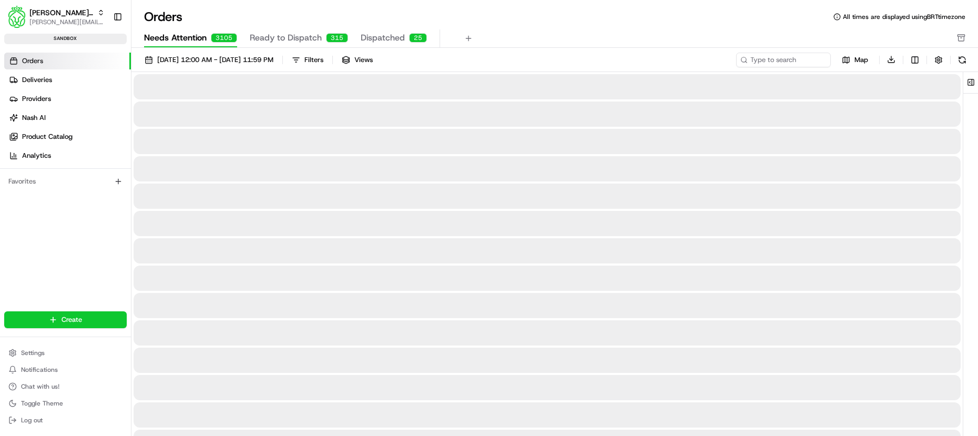
click at [204, 42] on span "Needs Attention" at bounding box center [175, 38] width 63 height 13
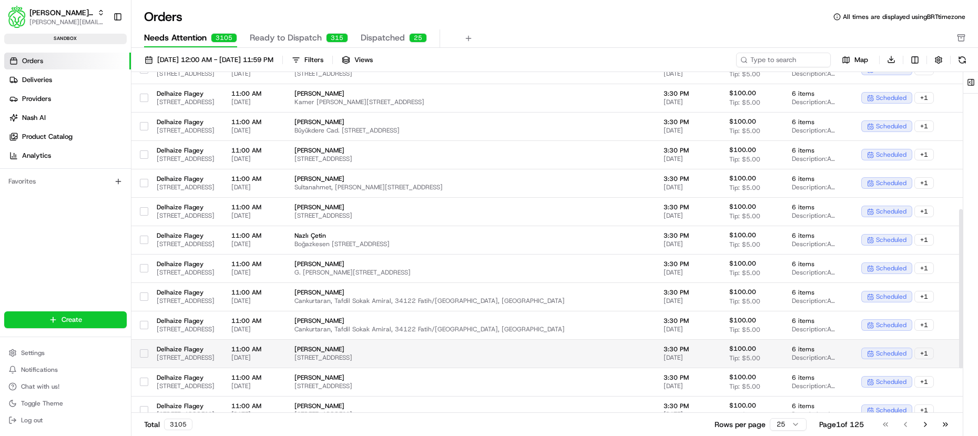
scroll to position [389, 0]
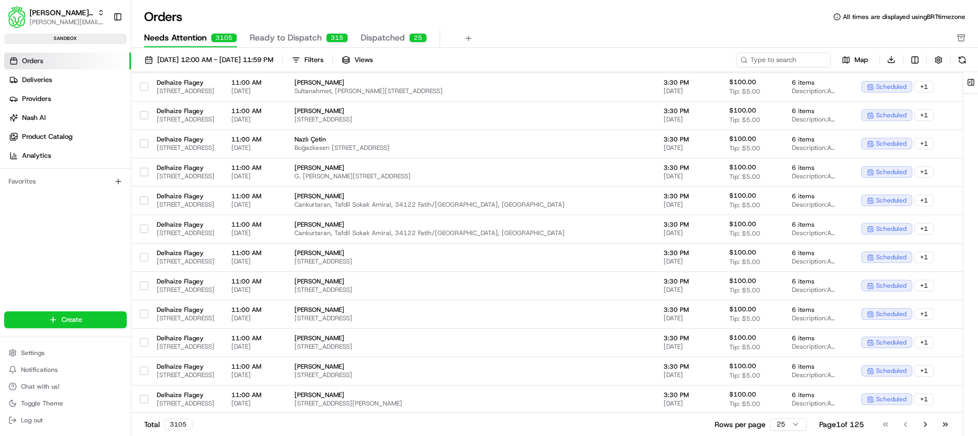
click at [54, 230] on div "Orders Deliveries Providers [PERSON_NAME] Product Catalog Analytics Favorites" at bounding box center [65, 190] width 131 height 284
click at [55, 81] on link "Deliveries" at bounding box center [67, 79] width 127 height 17
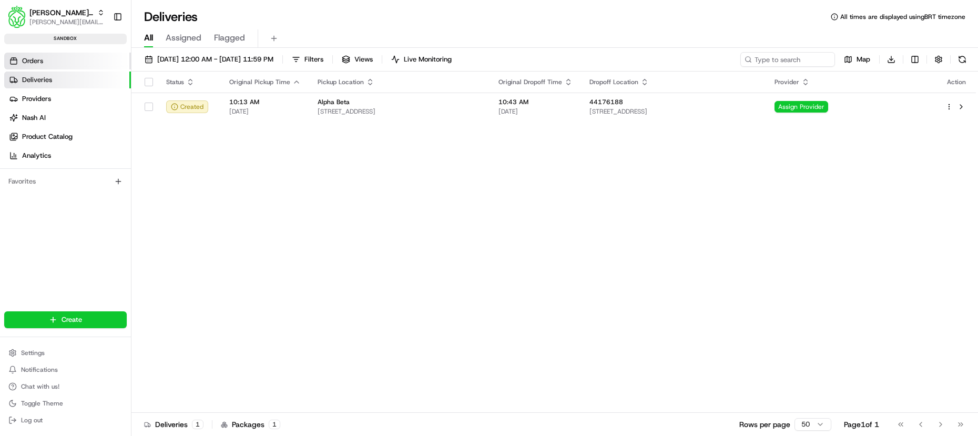
click at [56, 57] on link "Orders" at bounding box center [67, 61] width 127 height 17
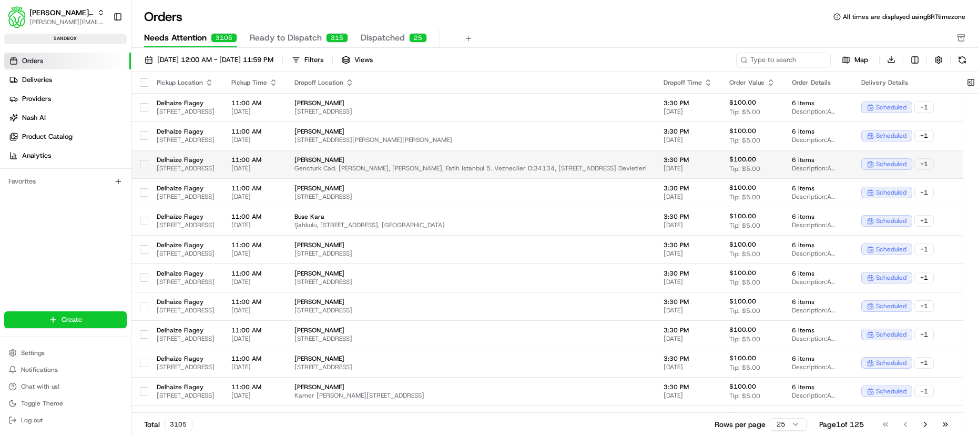
click at [212, 151] on td "Delhaize Flagey Rue de Hennin 18, 1050 Ixelles, Belgium" at bounding box center [185, 164] width 75 height 28
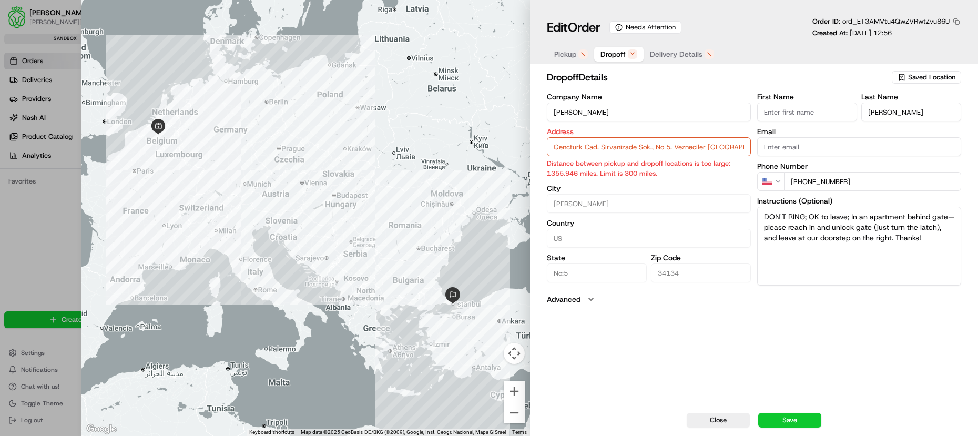
click at [611, 54] on span "Dropoff" at bounding box center [612, 54] width 25 height 11
click at [671, 56] on span "Delivery Details" at bounding box center [676, 54] width 53 height 11
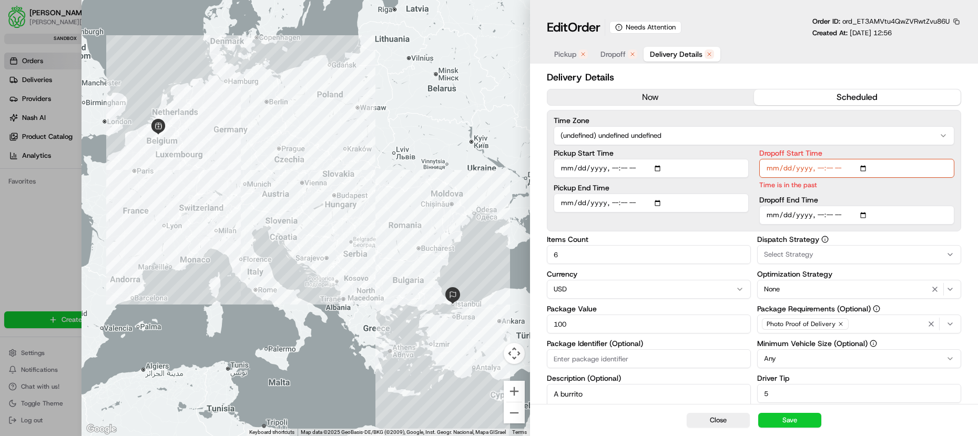
scroll to position [7, 0]
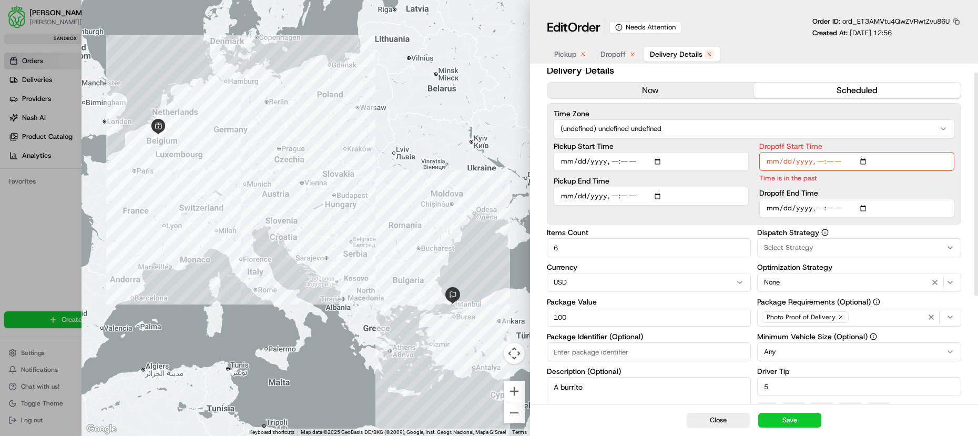
click at [582, 292] on div "Currency USD" at bounding box center [649, 277] width 204 height 28
click at [583, 282] on button "USD" at bounding box center [649, 282] width 204 height 19
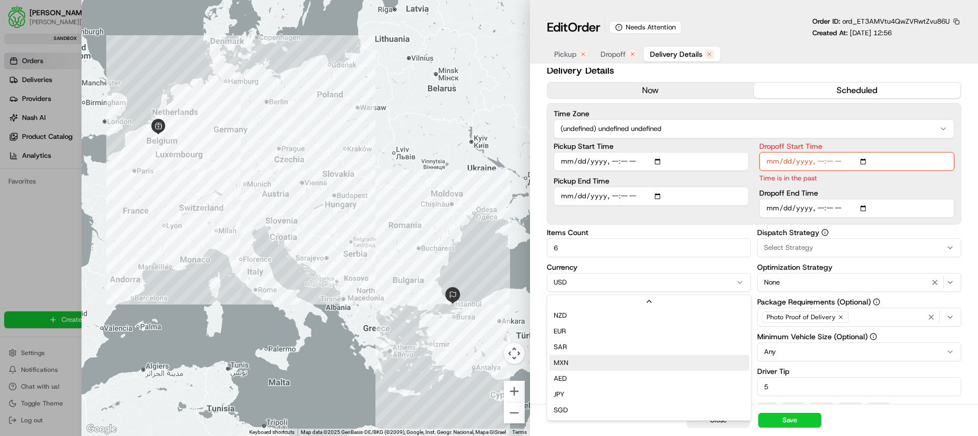
scroll to position [65, 0]
type input "1"
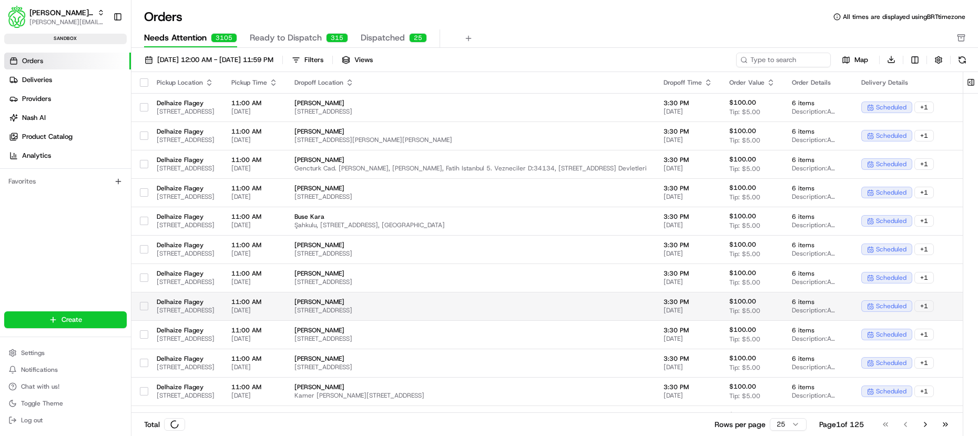
click at [414, 292] on td "Banu Bozkurt Topcu Caddesi No:9-11, Taksim/İstanbul" at bounding box center [470, 306] width 369 height 28
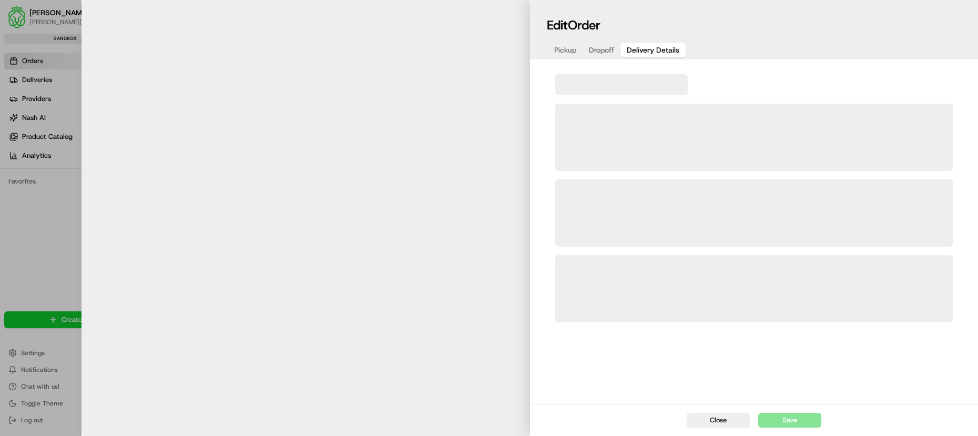
click at [168, 241] on div at bounding box center [305, 218] width 448 height 436
click at [86, 239] on div at bounding box center [305, 218] width 448 height 436
click at [35, 240] on div at bounding box center [489, 218] width 978 height 436
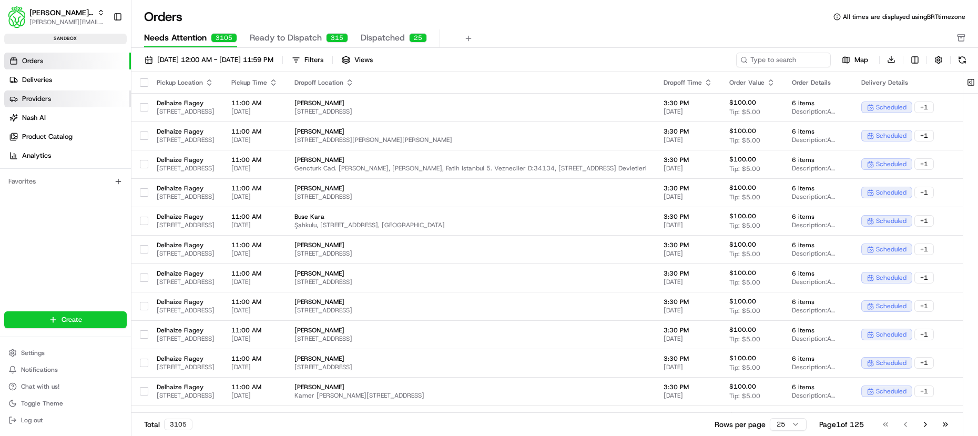
click at [63, 91] on link "Providers" at bounding box center [67, 98] width 127 height 17
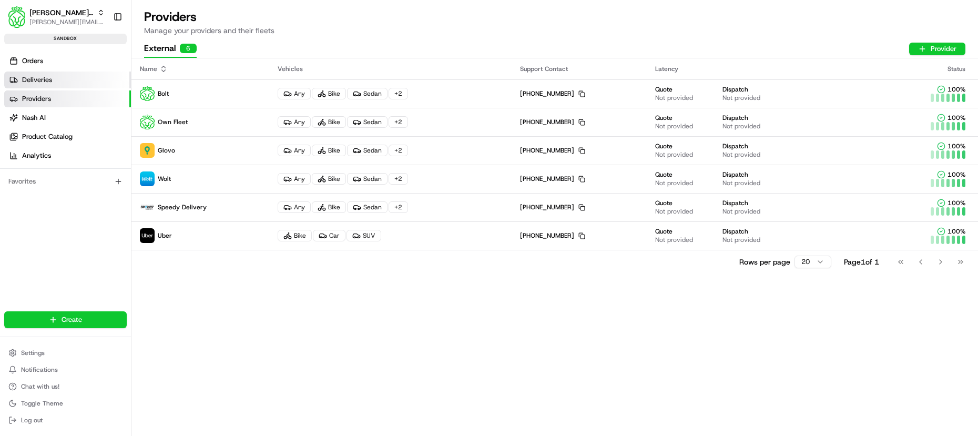
click at [65, 84] on link "Deliveries" at bounding box center [67, 79] width 127 height 17
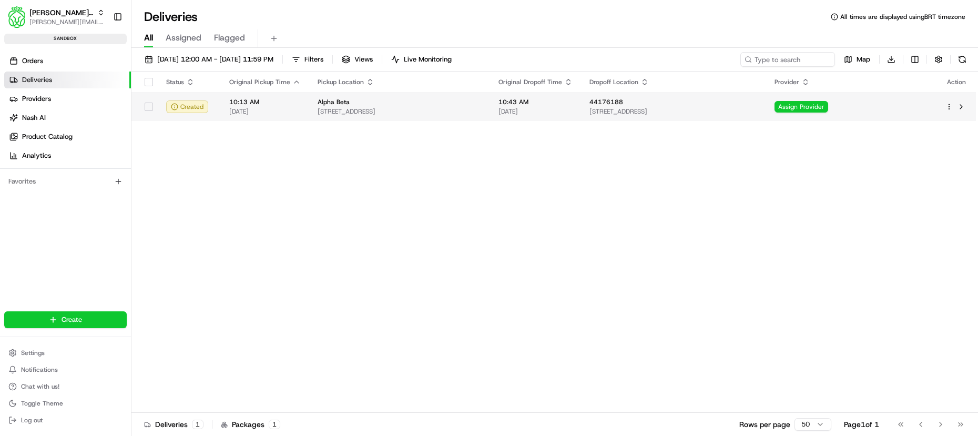
click at [250, 110] on span "[DATE]" at bounding box center [264, 111] width 71 height 8
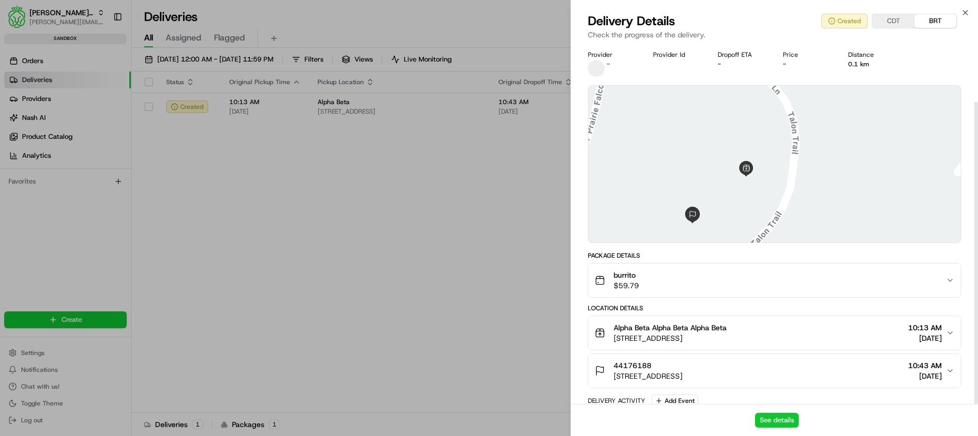
scroll to position [68, 0]
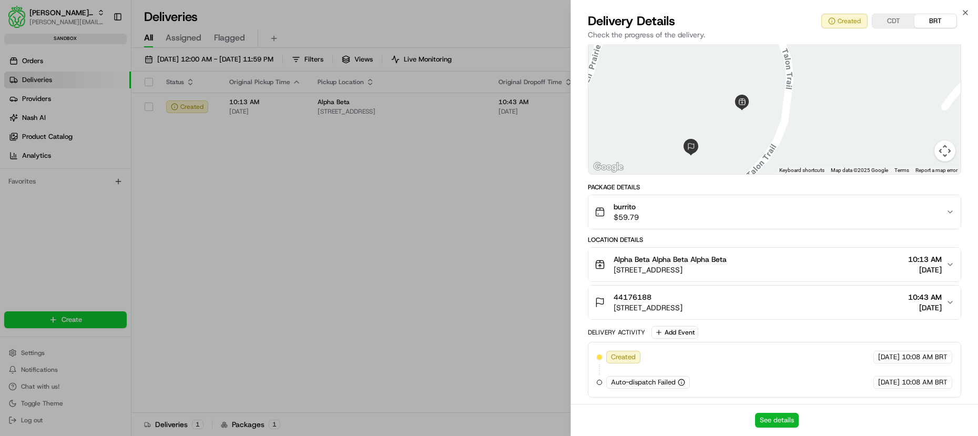
click at [764, 419] on button "See details" at bounding box center [777, 420] width 44 height 15
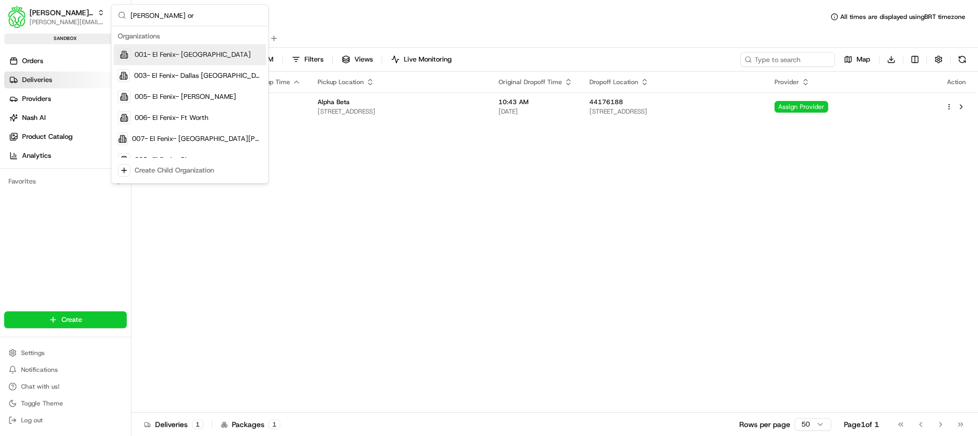
type input "nash org"
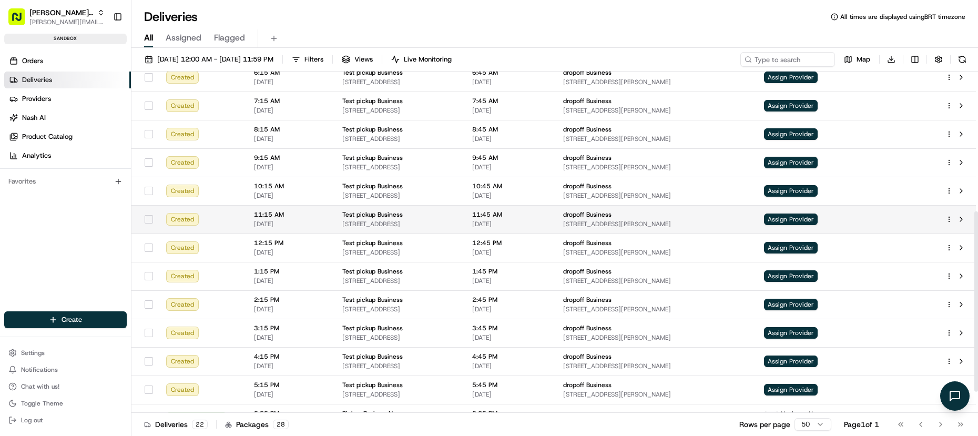
scroll to position [264, 0]
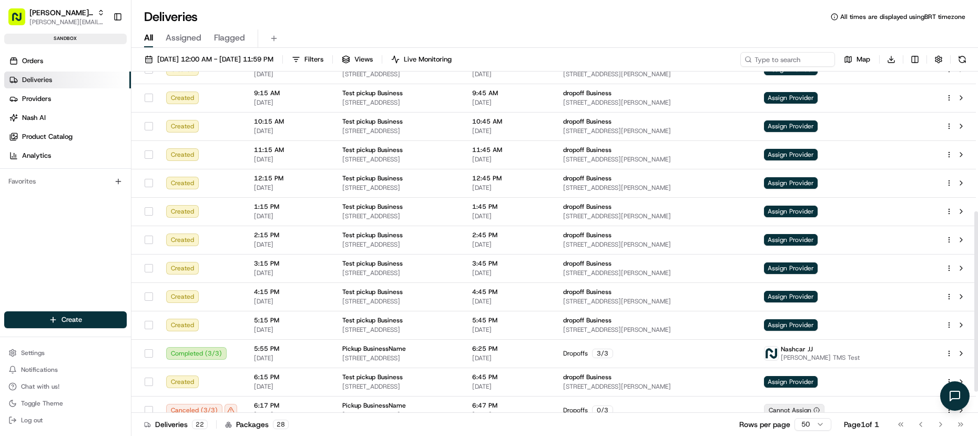
click at [105, 210] on div "Orders Deliveries Providers [PERSON_NAME] Product Catalog Analytics Favorites" at bounding box center [65, 190] width 131 height 284
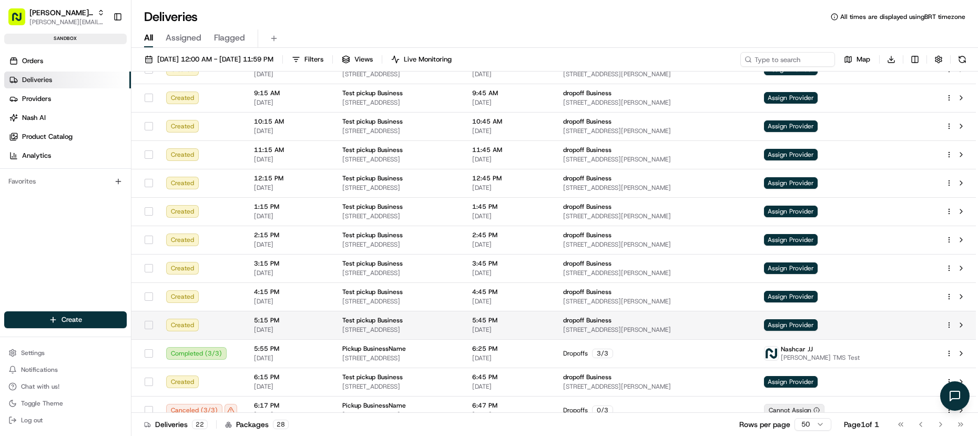
scroll to position [304, 0]
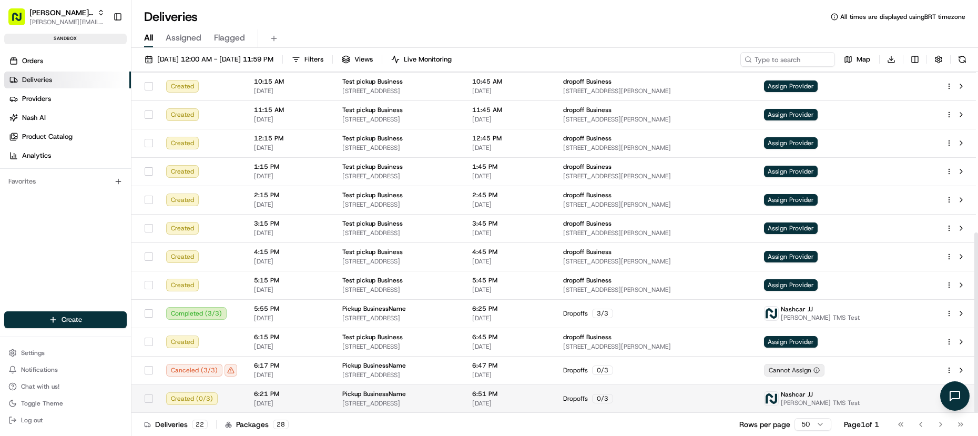
click at [223, 399] on div "Created ( 0 / 3 )" at bounding box center [201, 398] width 71 height 13
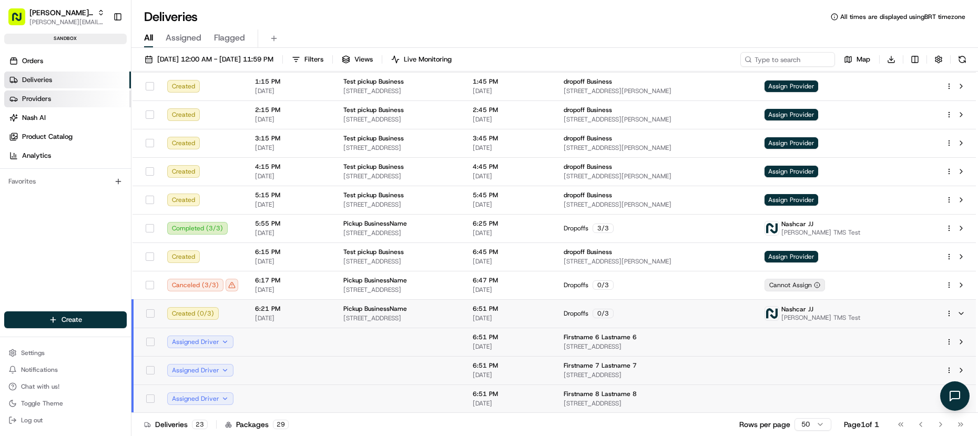
click at [61, 102] on link "Providers" at bounding box center [67, 98] width 127 height 17
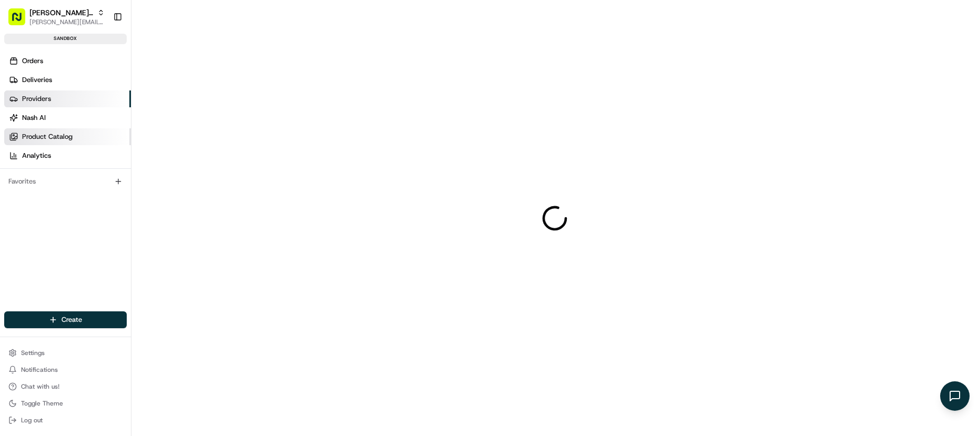
click at [63, 139] on span "Product Catalog" at bounding box center [47, 136] width 50 height 9
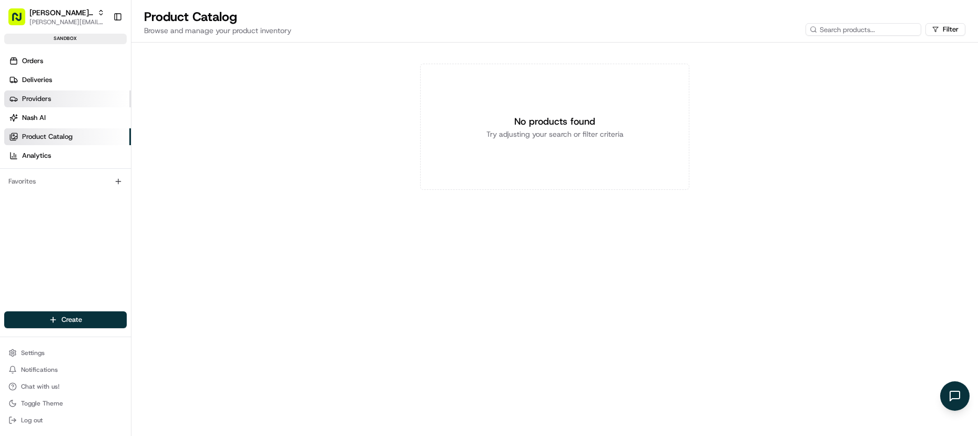
click at [69, 97] on link "Providers" at bounding box center [67, 98] width 127 height 17
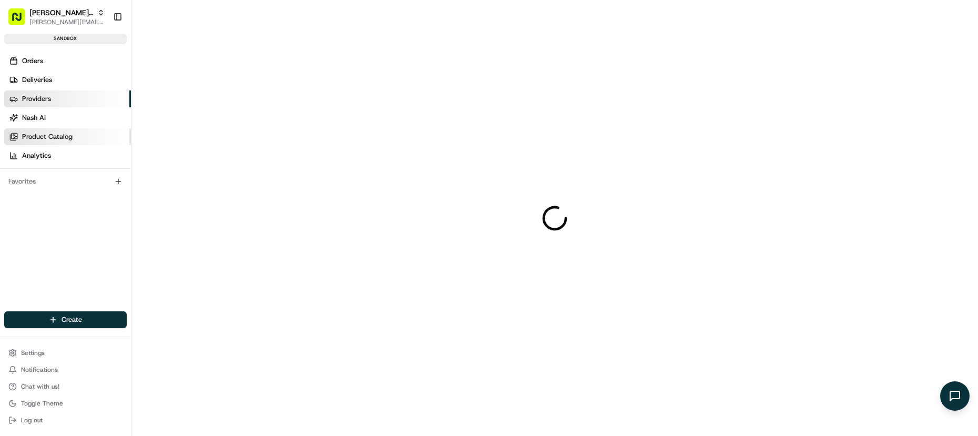
click at [52, 131] on link "Product Catalog" at bounding box center [67, 136] width 127 height 17
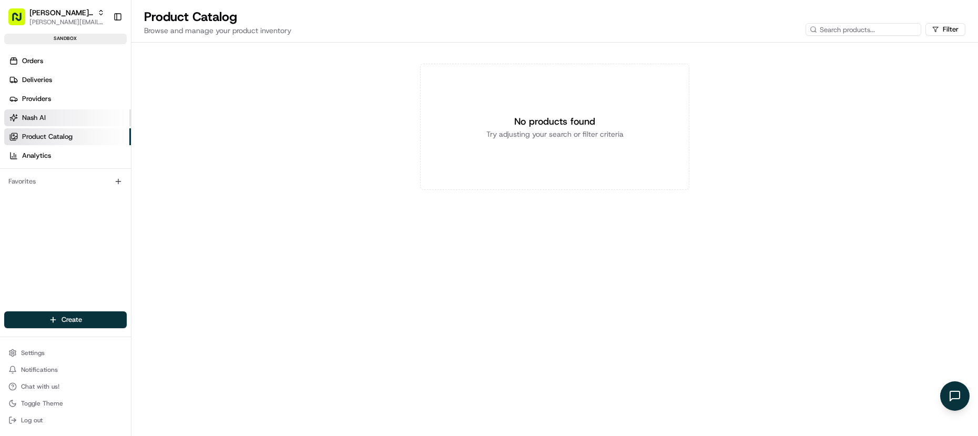
click at [52, 118] on link "Nash AI" at bounding box center [67, 117] width 127 height 17
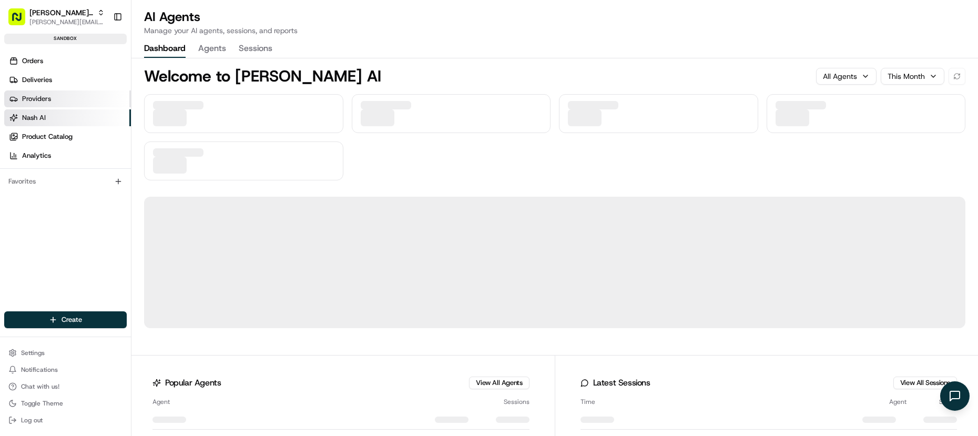
click at [51, 101] on link "Providers" at bounding box center [67, 98] width 127 height 17
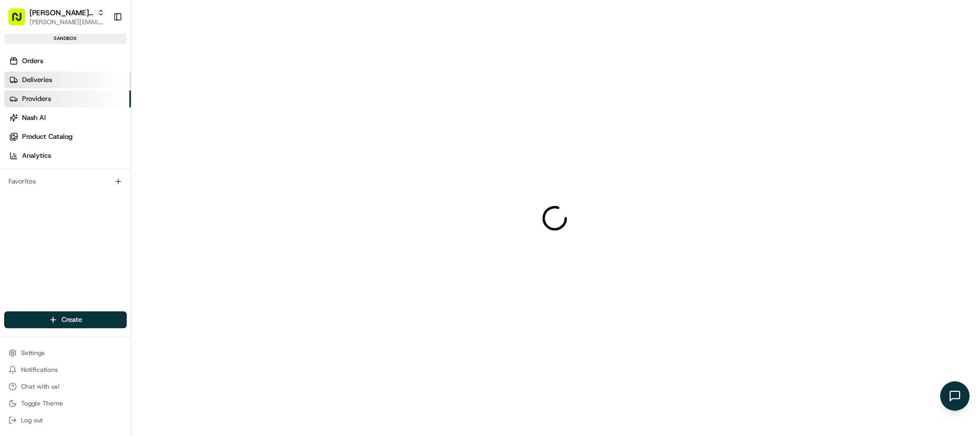
click at [51, 78] on span "Deliveries" at bounding box center [37, 79] width 30 height 9
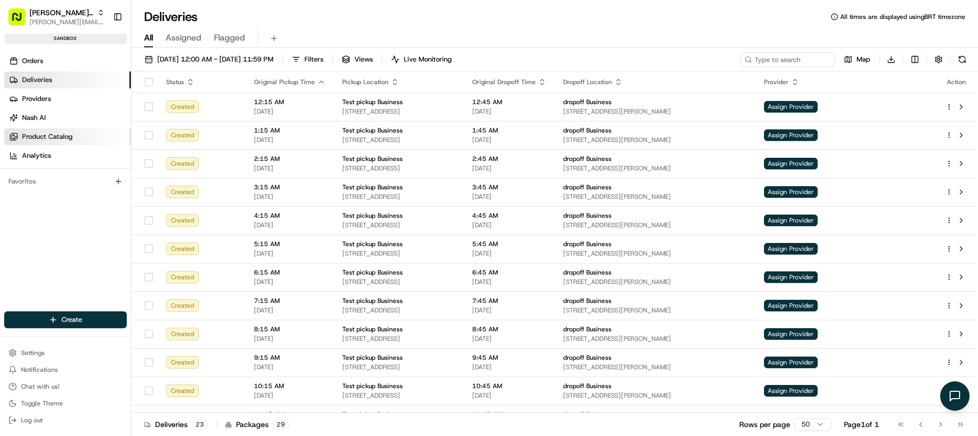
click at [42, 138] on span "Product Catalog" at bounding box center [47, 136] width 50 height 9
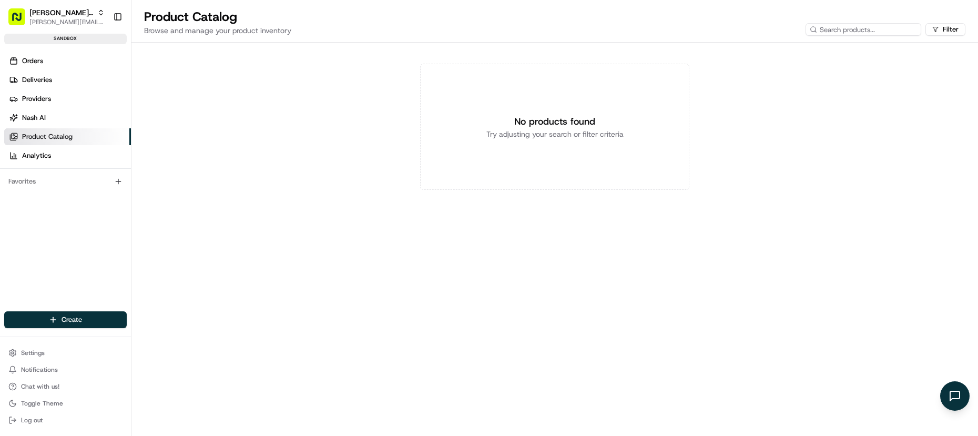
click at [260, 127] on div "No products found Try adjusting your search or filter criteria" at bounding box center [554, 127] width 846 height 168
click at [341, 190] on div "No products found Try adjusting your search or filter criteria" at bounding box center [554, 127] width 846 height 168
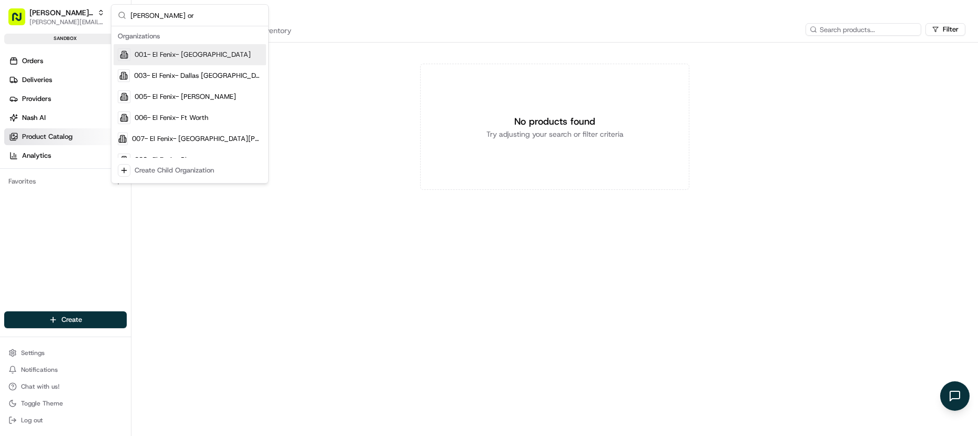
type input "nash org"
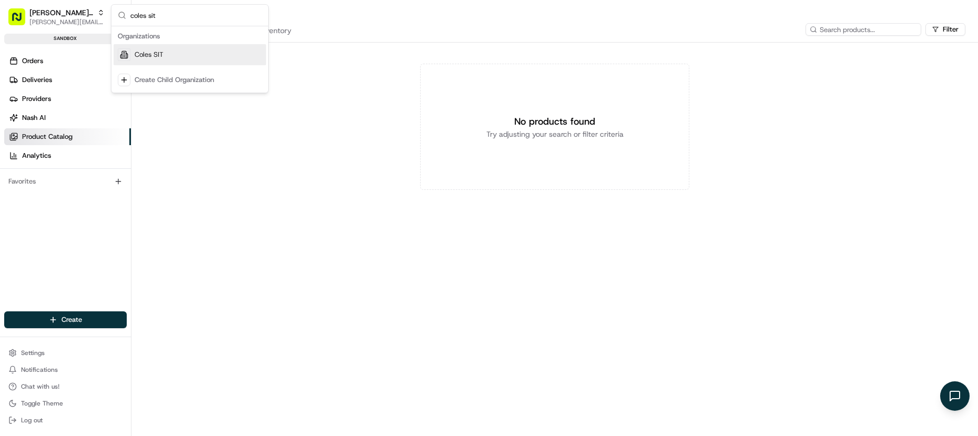
type input "coles sit"
click at [156, 52] on span "Coles SIT" at bounding box center [149, 54] width 29 height 9
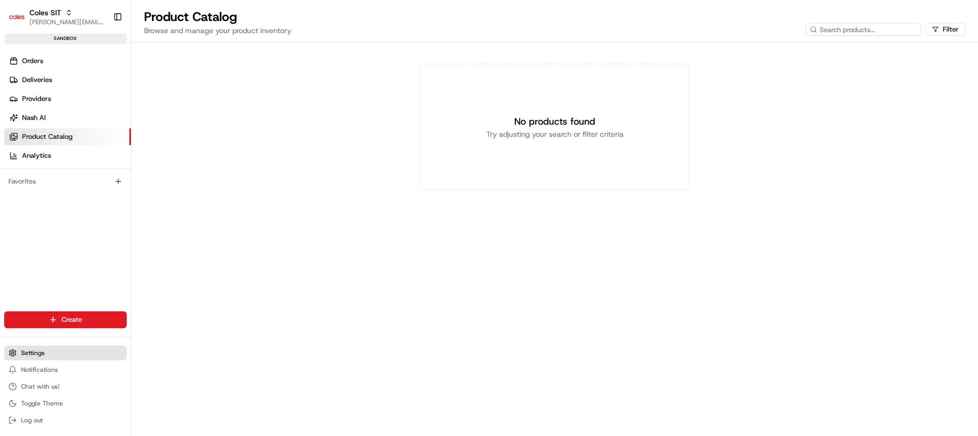
click at [65, 346] on button "Settings" at bounding box center [65, 352] width 122 height 15
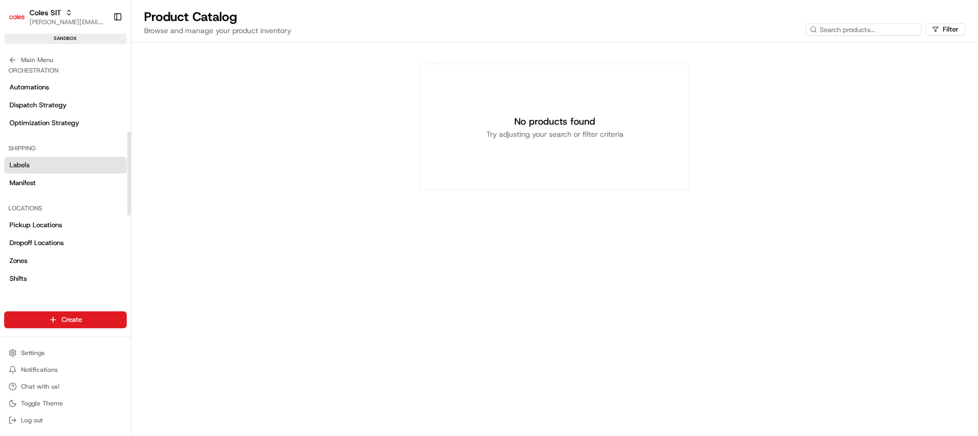
scroll to position [172, 0]
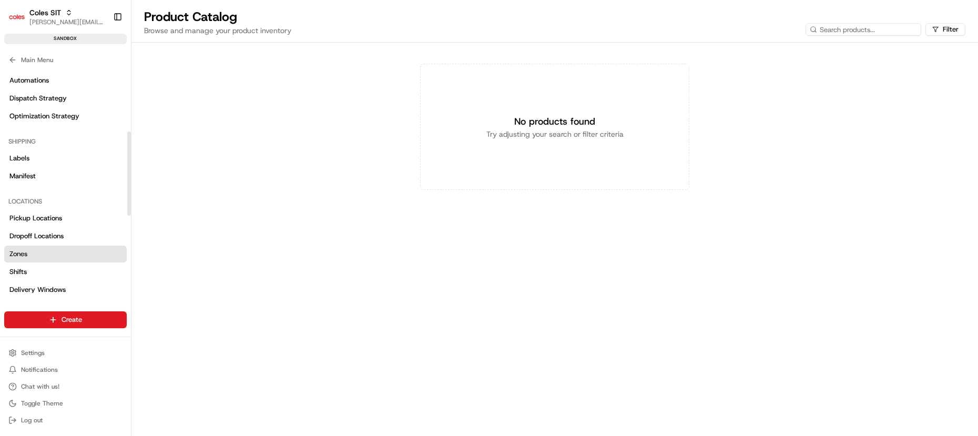
click at [47, 253] on link "Zones" at bounding box center [65, 253] width 122 height 17
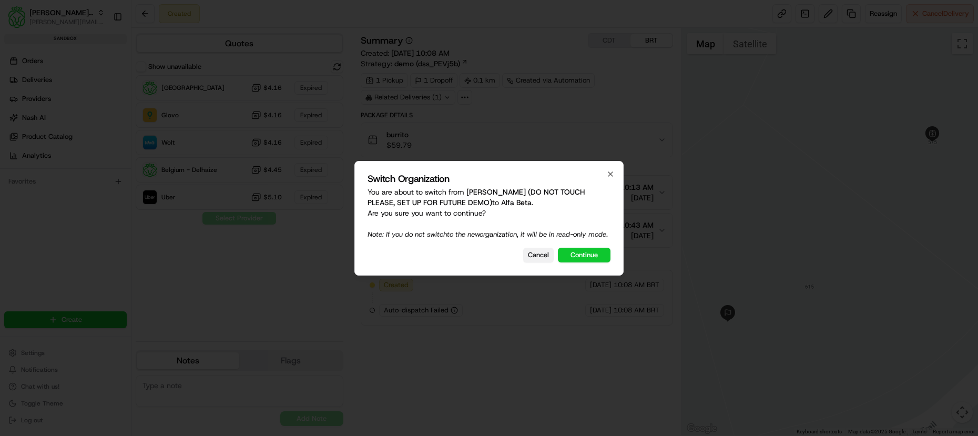
click at [536, 262] on button "Cancel" at bounding box center [538, 255] width 30 height 15
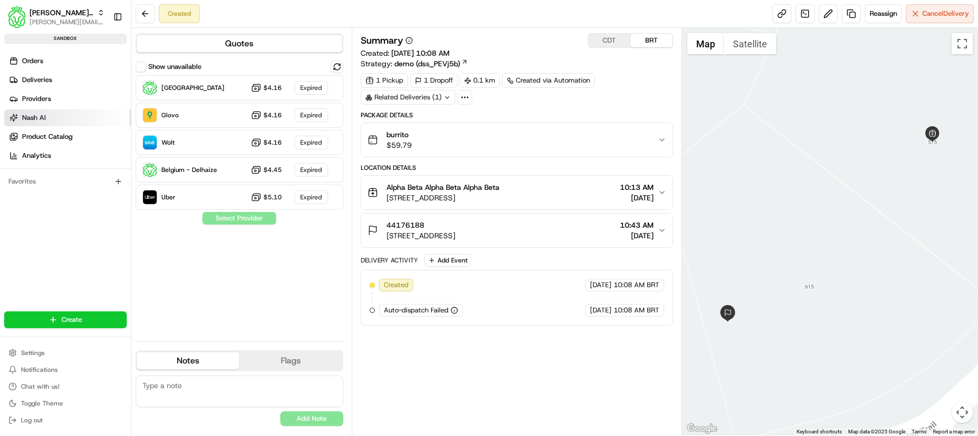
click at [59, 117] on link "Nash AI" at bounding box center [67, 117] width 127 height 17
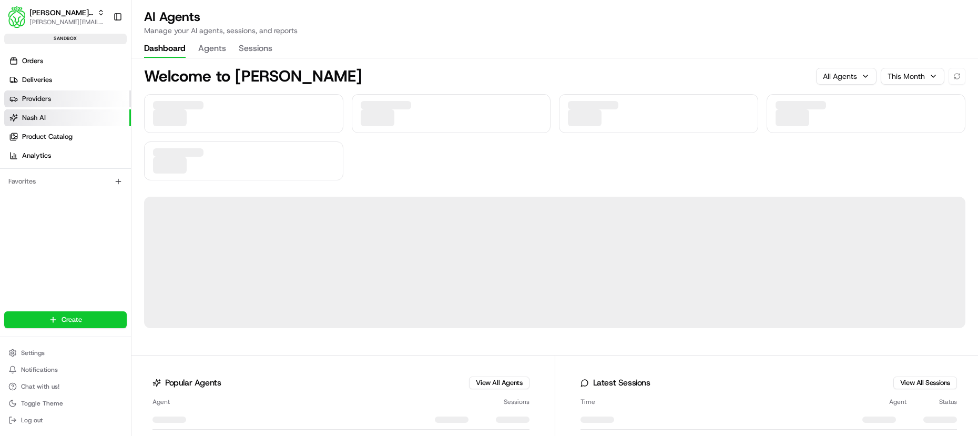
click at [58, 92] on link "Providers" at bounding box center [67, 98] width 127 height 17
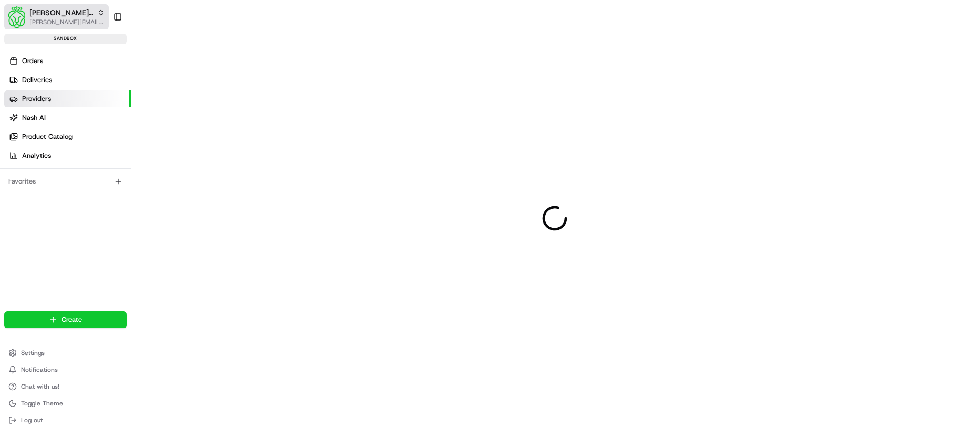
click at [58, 12] on span "[PERSON_NAME] (DO NOT TOUCH PLEASE, SET UP FOR FUTURE DEMO)" at bounding box center [61, 12] width 64 height 11
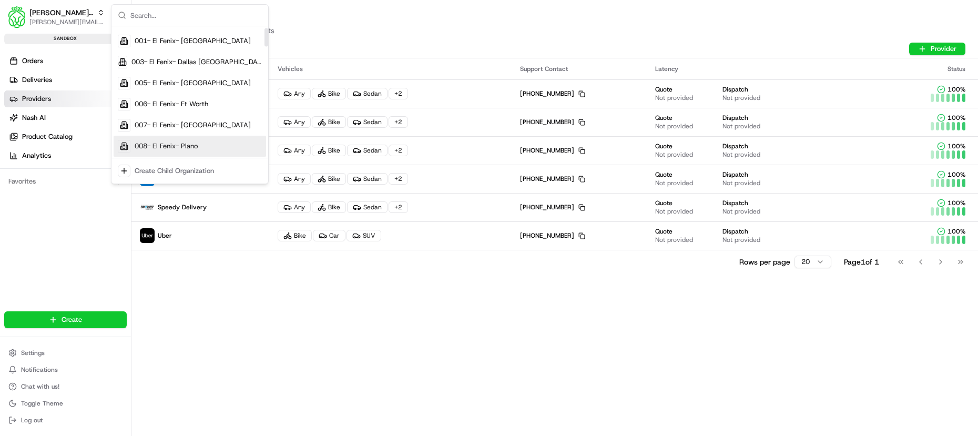
scroll to position [114, 0]
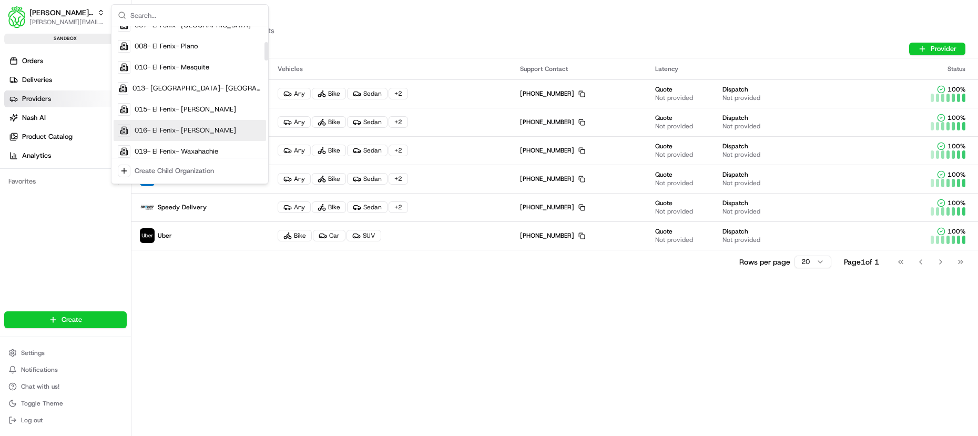
click at [88, 218] on div "Orders Deliveries Providers [PERSON_NAME] Product Catalog Analytics Favorites" at bounding box center [65, 190] width 131 height 284
